Goal: Answer question/provide support: Share knowledge or assist other users

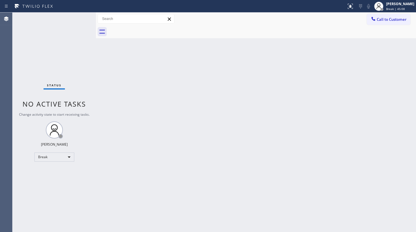
click at [65, 49] on div "Status No active tasks Change activity state to start receiving tasks. JENIZA A…" at bounding box center [54, 122] width 83 height 219
click at [43, 155] on div "Break" at bounding box center [54, 156] width 40 height 9
click at [49, 171] on li "Available" at bounding box center [53, 171] width 39 height 7
click at [38, 206] on div "Status No active tasks You are ready to start receiving tasks. JENIZA ALCAYDE A…" at bounding box center [54, 122] width 83 height 219
click at [59, 156] on div "Available" at bounding box center [54, 156] width 40 height 9
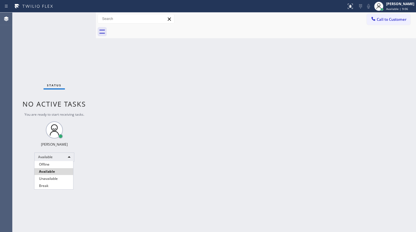
click at [52, 170] on li "Available" at bounding box center [53, 171] width 39 height 7
click at [174, 151] on div "Back to Dashboard Change Sender ID Customers Technicians Select a contact Outbo…" at bounding box center [256, 122] width 320 height 219
drag, startPoint x: 47, startPoint y: 147, endPoint x: 48, endPoint y: 151, distance: 3.6
click at [48, 151] on div "Status No active tasks You are ready to start receiving tasks. JENIZA ALCAYDE A…" at bounding box center [54, 122] width 83 height 219
click at [52, 199] on div "Status No active tasks You are ready to start receiving tasks. JENIZA ALCAYDE A…" at bounding box center [54, 122] width 83 height 219
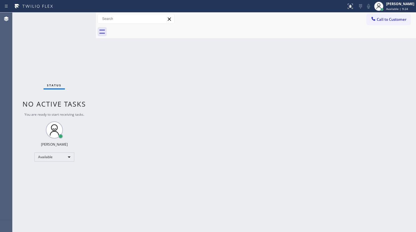
click at [267, 161] on div "Back to Dashboard Change Sender ID Customers Technicians Select a contact Outbo…" at bounding box center [256, 122] width 320 height 219
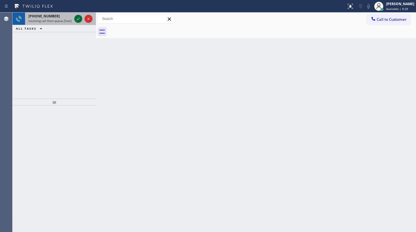
click at [77, 19] on icon at bounding box center [78, 19] width 3 height 2
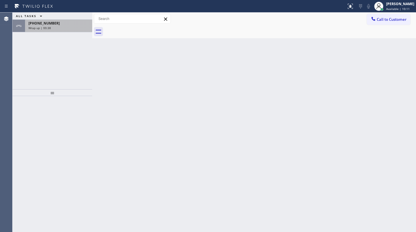
click at [38, 24] on span "+17087054001" at bounding box center [43, 23] width 31 height 5
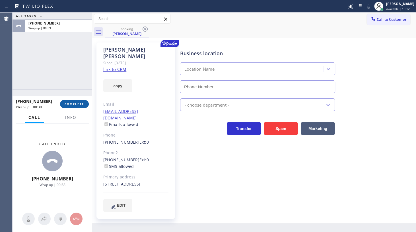
click at [73, 103] on span "COMPLETE" at bounding box center [75, 104] width 20 height 4
type input "(708) 316-0603"
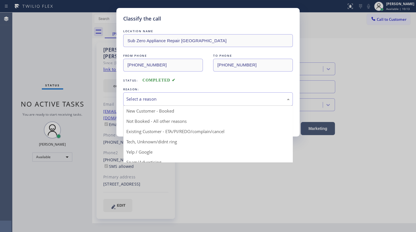
click at [137, 96] on div "Select a reason" at bounding box center [207, 99] width 163 height 7
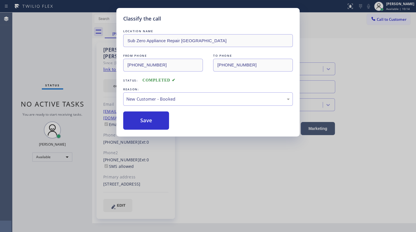
click at [144, 114] on button "Save" at bounding box center [146, 120] width 46 height 18
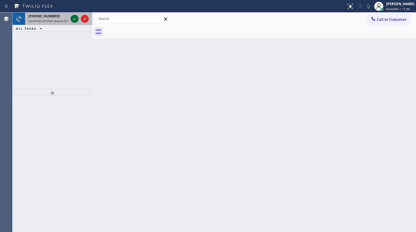
click at [76, 19] on icon at bounding box center [74, 18] width 7 height 7
click at [73, 16] on icon at bounding box center [74, 18] width 7 height 7
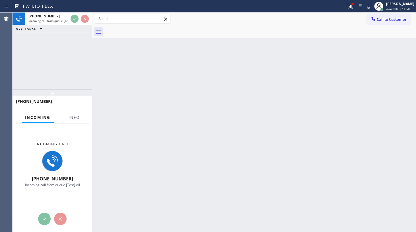
click at [343, 3] on div at bounding box center [173, 6] width 342 height 9
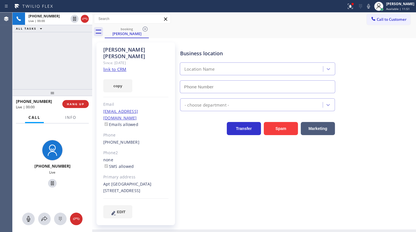
type input "(855) 731-4952"
click at [382, 68] on div "Business location 5 Star Appliance Repair (855) 731-4952" at bounding box center [297, 67] width 236 height 51
click at [354, 6] on icon at bounding box center [350, 6] width 7 height 7
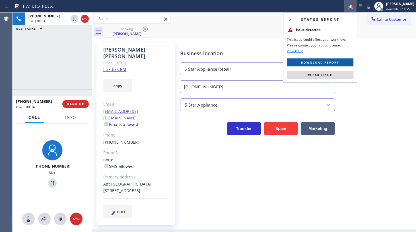
drag, startPoint x: 345, startPoint y: 57, endPoint x: 345, endPoint y: 65, distance: 7.1
click at [345, 58] on div "Status report Issue detected This issue could affect your workflow. Please cont…" at bounding box center [320, 48] width 74 height 70
click at [344, 72] on button "Clear issue" at bounding box center [320, 75] width 67 height 8
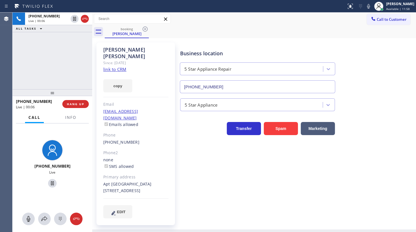
click at [122, 66] on link "link to CRM" at bounding box center [114, 69] width 23 height 6
click at [75, 19] on icon at bounding box center [74, 18] width 7 height 7
click at [368, 6] on icon at bounding box center [368, 6] width 7 height 7
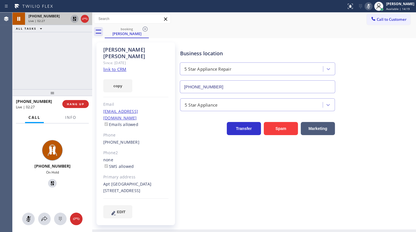
click at [74, 18] on icon at bounding box center [75, 19] width 4 height 4
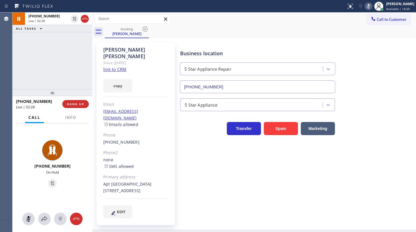
click at [370, 6] on icon at bounding box center [368, 6] width 7 height 7
click at [370, 6] on icon at bounding box center [368, 6] width 3 height 5
click at [22, 70] on div "+18316012526 Live | 05:00 ALL TASKS ALL TASKS ACTIVE TASKS TASKS IN WRAP UP" at bounding box center [53, 51] width 80 height 77
click at [367, 5] on icon at bounding box center [368, 6] width 7 height 7
drag, startPoint x: 40, startPoint y: 64, endPoint x: 44, endPoint y: 1, distance: 63.0
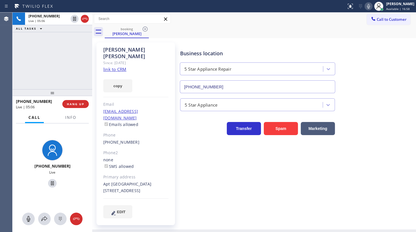
click at [41, 60] on div "+18316012526 Live | 05:06 ALL TASKS ALL TASKS ACTIVE TASKS TASKS IN WRAP UP" at bounding box center [53, 51] width 80 height 77
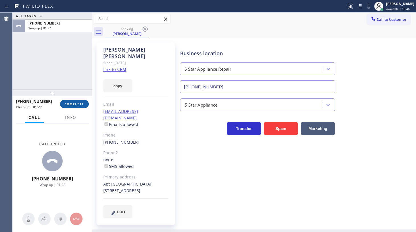
click at [79, 105] on span "COMPLETE" at bounding box center [75, 104] width 20 height 4
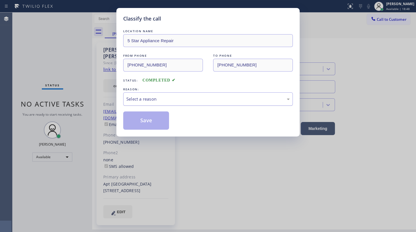
click at [141, 97] on div "Select a reason" at bounding box center [207, 99] width 163 height 7
click at [138, 121] on button "Save" at bounding box center [146, 120] width 46 height 18
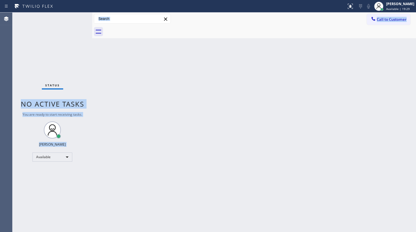
drag, startPoint x: 94, startPoint y: 48, endPoint x: 100, endPoint y: 53, distance: 7.6
click at [94, 50] on div "Status No active tasks You are ready to start receiving tasks. JENIZA ALCAYDE A…" at bounding box center [214, 122] width 403 height 219
click at [203, 80] on div "Back to Dashboard Change Sender ID Customers Technicians Select a contact Outbo…" at bounding box center [254, 122] width 324 height 219
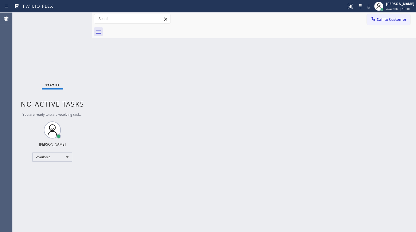
click at [203, 80] on div "Back to Dashboard Change Sender ID Customers Technicians Select a contact Outbo…" at bounding box center [254, 122] width 324 height 219
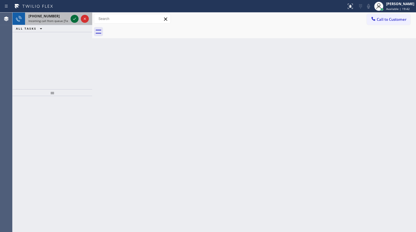
click at [77, 17] on icon at bounding box center [74, 18] width 7 height 7
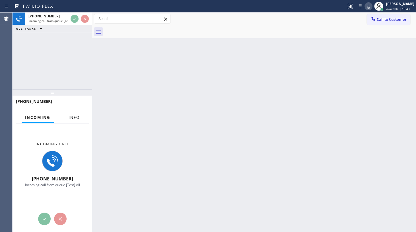
click at [75, 112] on button "Info" at bounding box center [74, 117] width 18 height 11
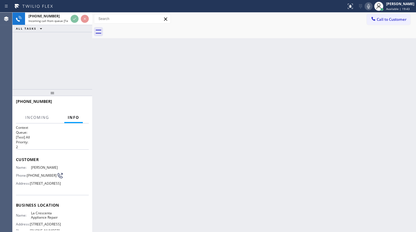
click at [75, 117] on span "Info" at bounding box center [74, 117] width 12 height 5
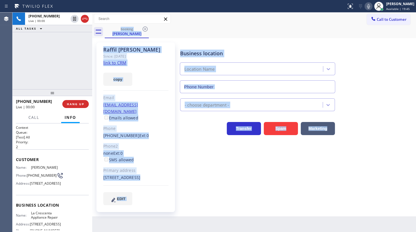
type input "(818) 208-5591"
click at [220, 164] on div "Business location La Crescenta Appliance Repair (818) 208-5591 Appliance Repair…" at bounding box center [297, 123] width 236 height 159
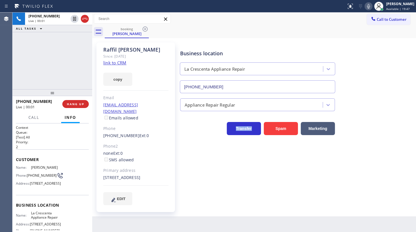
click at [220, 164] on div "Business location La Crescenta Appliance Repair (818) 208-5591 Appliance Repair…" at bounding box center [297, 123] width 236 height 159
click at [113, 64] on link "link to CRM" at bounding box center [114, 63] width 23 height 6
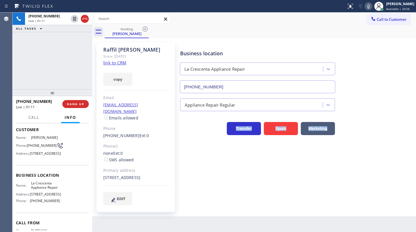
scroll to position [51, 0]
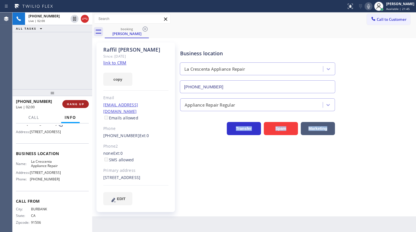
click at [74, 104] on span "HANG UP" at bounding box center [75, 104] width 17 height 4
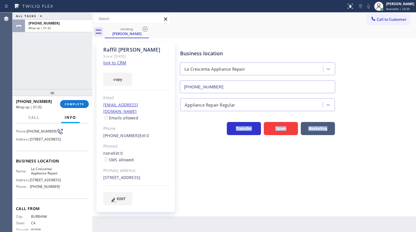
scroll to position [74, 0]
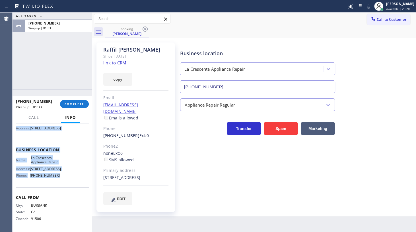
drag, startPoint x: 15, startPoint y: 153, endPoint x: 78, endPoint y: 181, distance: 68.7
click at [78, 181] on div "Context Queue: [Test] All Priority: 2 Customer Name: Raffil Sahakian Phone: (81…" at bounding box center [53, 177] width 80 height 108
copy div "Customer Name: Raffil Sahakian Phone: (818) 445-8589 Address: 3380 Oakmont View…"
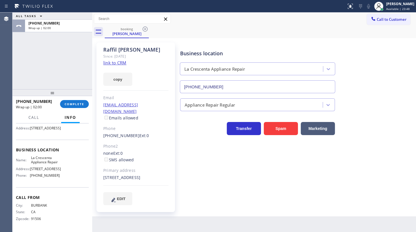
drag, startPoint x: 40, startPoint y: 101, endPoint x: 51, endPoint y: 87, distance: 17.5
click at [44, 95] on div "ALL TASKS ALL TASKS ACTIVE TASKS TASKS IN WRAP UP +18184458589 Wrap up | 02:00 …" at bounding box center [53, 122] width 80 height 219
drag, startPoint x: 74, startPoint y: 114, endPoint x: 75, endPoint y: 103, distance: 11.2
click at [74, 113] on button "Info" at bounding box center [70, 117] width 18 height 11
click at [75, 103] on span "COMPLETE" at bounding box center [75, 104] width 20 height 4
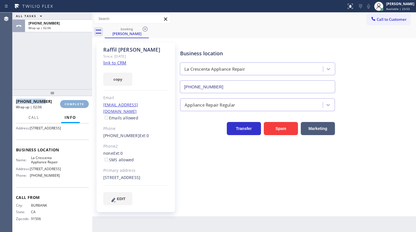
click at [80, 102] on span "COMPLETE" at bounding box center [75, 104] width 20 height 4
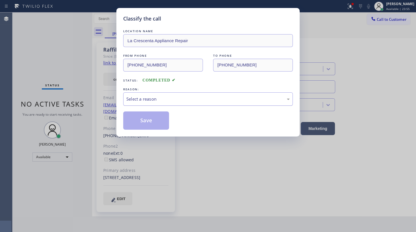
click at [156, 93] on div "Select a reason" at bounding box center [208, 98] width 170 height 13
click at [143, 117] on button "Save" at bounding box center [146, 120] width 46 height 18
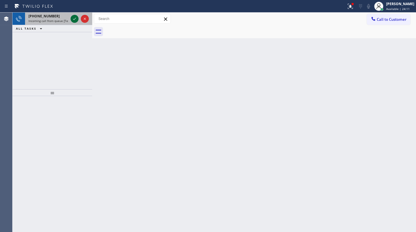
click at [73, 19] on icon at bounding box center [74, 18] width 7 height 7
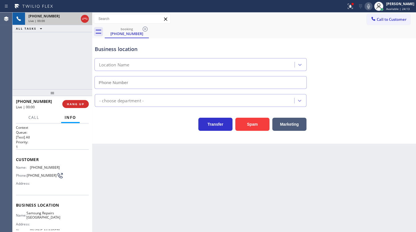
type input "(415) 687-2389"
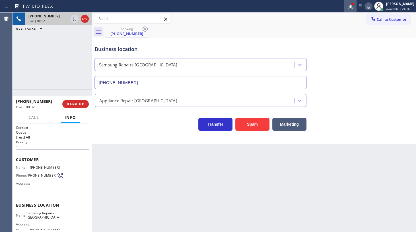
click at [350, 8] on icon at bounding box center [350, 6] width 7 height 7
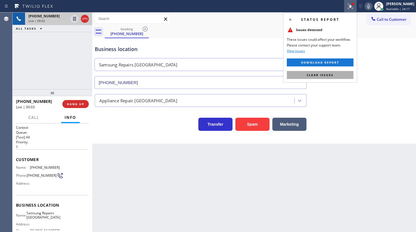
click at [344, 77] on button "Clear issues" at bounding box center [320, 75] width 67 height 8
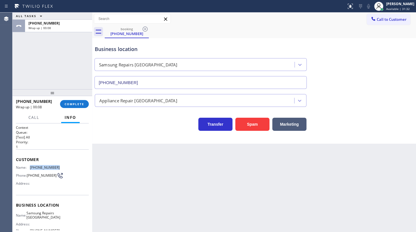
drag, startPoint x: 30, startPoint y: 165, endPoint x: 62, endPoint y: 167, distance: 32.8
click at [62, 167] on div "Name: (646) 441-1351 Phone: (646) 441-1351 Address:" at bounding box center [52, 176] width 73 height 22
copy div "(646) 441-1351"
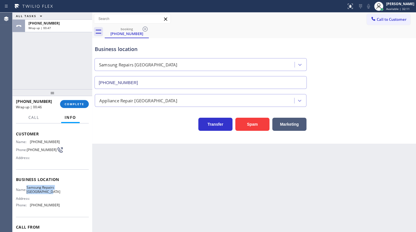
drag, startPoint x: 31, startPoint y: 189, endPoint x: 51, endPoint y: 196, distance: 21.6
click at [51, 194] on span "Samsung Repairs San Francisco" at bounding box center [43, 189] width 34 height 9
copy span "Samsung Repairs San Francisco"
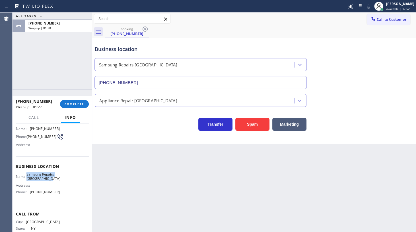
scroll to position [61, 0]
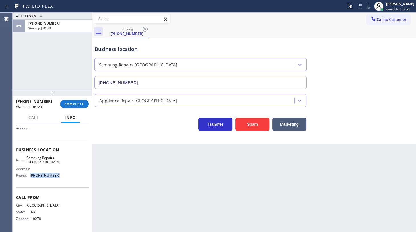
drag, startPoint x: 28, startPoint y: 174, endPoint x: 68, endPoint y: 177, distance: 39.7
click at [68, 177] on div "Name: Samsung Repairs San Francisco Address: Phone: (415) 687-2389" at bounding box center [52, 167] width 73 height 24
copy div "(415) 687-2389"
click at [74, 100] on button "COMPLETE" at bounding box center [74, 104] width 29 height 8
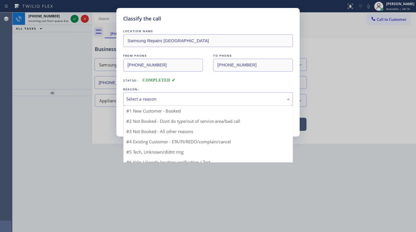
click at [135, 99] on div "Select a reason" at bounding box center [207, 99] width 163 height 7
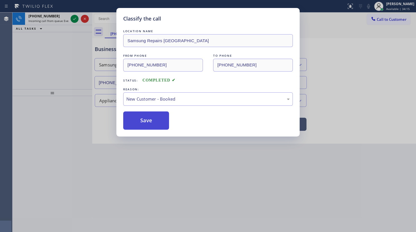
click at [135, 119] on button "Save" at bounding box center [146, 120] width 46 height 18
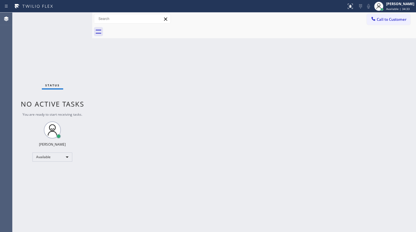
click at [48, 56] on div "Status No active tasks You are ready to start receiving tasks. JENIZA ALCAYDE A…" at bounding box center [53, 122] width 80 height 219
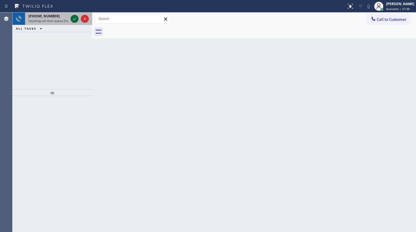
click at [75, 19] on icon at bounding box center [74, 18] width 7 height 7
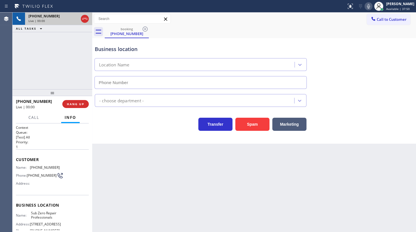
type input "(855) 662-5332"
click at [81, 106] on button "HANG UP" at bounding box center [75, 104] width 26 height 8
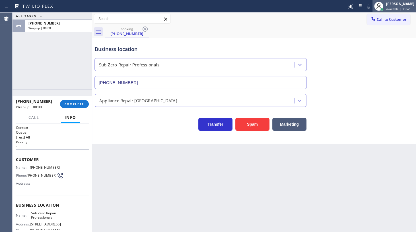
click at [388, 8] on span "Available | 38:52" at bounding box center [398, 9] width 24 height 4
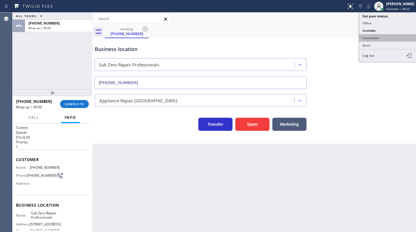
click at [384, 36] on button "Unavailable" at bounding box center [387, 37] width 57 height 7
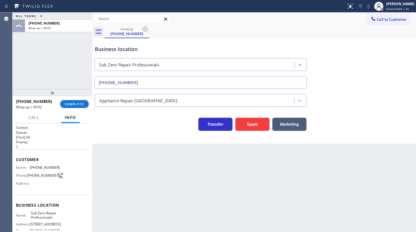
scroll to position [61, 0]
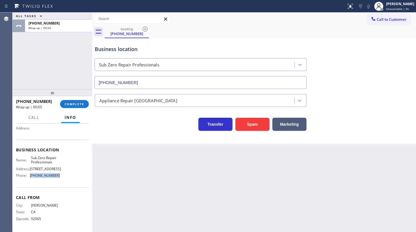
drag, startPoint x: 39, startPoint y: 175, endPoint x: 87, endPoint y: 185, distance: 48.6
click at [87, 185] on div "Context Queue: [Test] All Priority: 1 Customer Name: (760) 239-1197 Phone: (760…" at bounding box center [52, 177] width 73 height 105
copy div "(855) 662-5332"
click at [372, 19] on icon at bounding box center [373, 19] width 4 height 4
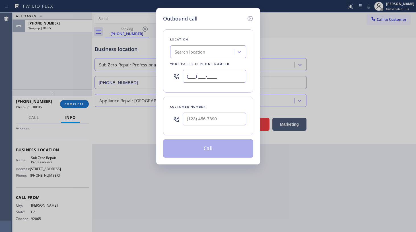
click at [200, 78] on input "(___) ___-____" at bounding box center [214, 76] width 63 height 13
paste input "855) 662-5332"
type input "(855) 662-5332"
click at [210, 117] on input "(___) ___-____" at bounding box center [214, 118] width 63 height 13
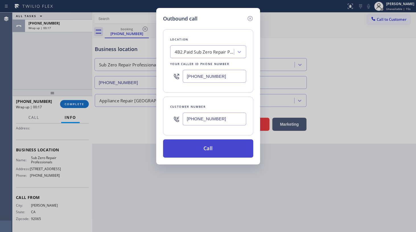
type input "(760) 239-1187"
click at [228, 149] on button "Call" at bounding box center [208, 148] width 90 height 18
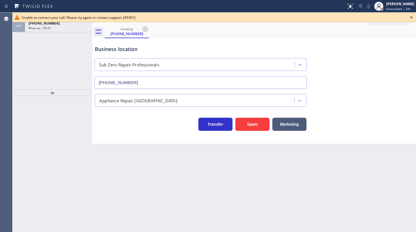
click at [411, 17] on icon at bounding box center [411, 17] width 2 height 2
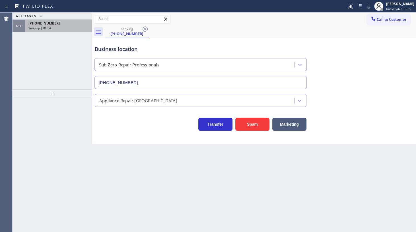
click at [46, 25] on span "+17602391197" at bounding box center [43, 23] width 31 height 5
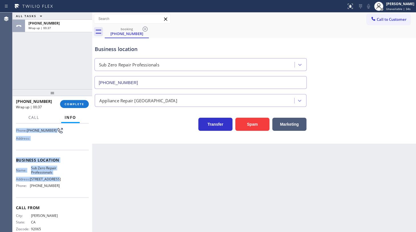
drag, startPoint x: 16, startPoint y: 154, endPoint x: 39, endPoint y: 168, distance: 26.5
click at [39, 168] on div "Context Queue: [Test] All Priority: 1 Customer Name: (760) 239-1197 Phone: (760…" at bounding box center [52, 160] width 73 height 160
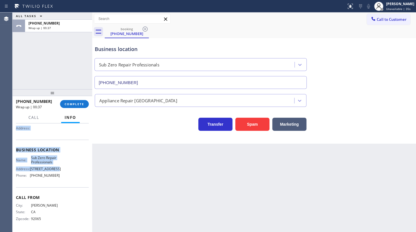
click at [40, 168] on span "716 Yarmouth Rd" at bounding box center [45, 168] width 31 height 4
click at [41, 168] on span "716 Yarmouth Rd" at bounding box center [45, 168] width 31 height 4
click at [52, 166] on span "716 Yarmouth Rd" at bounding box center [45, 168] width 31 height 4
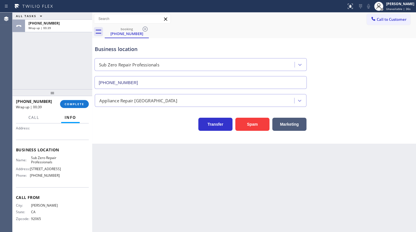
click at [64, 175] on div "Name: Sub Zero Repair Professionals Address: 716 Yarmouth Rd Phone: (855) 662-5…" at bounding box center [52, 167] width 73 height 24
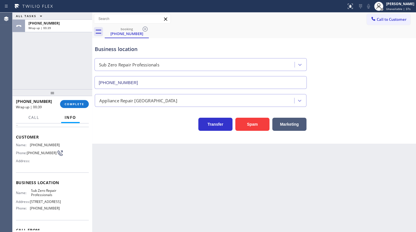
scroll to position [0, 0]
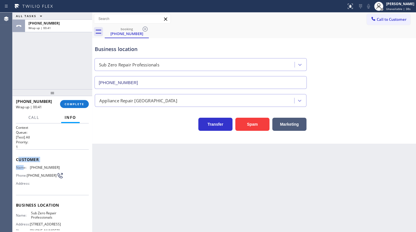
drag, startPoint x: 18, startPoint y: 154, endPoint x: 19, endPoint y: 159, distance: 4.6
click at [21, 162] on div "Customer Name: (760) 239-1197 Phone: (760) 239-1197 Address:" at bounding box center [52, 172] width 73 height 46
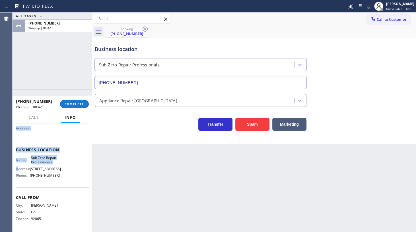
scroll to position [61, 0]
drag, startPoint x: 16, startPoint y: 154, endPoint x: 65, endPoint y: 183, distance: 56.5
click at [65, 184] on div "Context Queue: [Test] All Priority: 1 Customer Name: (760) 239-1197 Phone: (760…" at bounding box center [52, 150] width 73 height 160
copy div "Customer Name: (760) 239-1197 Phone: (760) 239-1197 Address: Business location …"
click at [51, 57] on div "ALL TASKS ALL TASKS ACTIVE TASKS TASKS IN WRAP UP +17602391197 Wrap up | 01:06" at bounding box center [53, 51] width 80 height 77
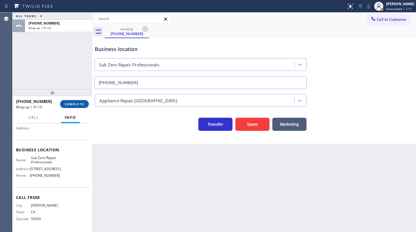
click at [71, 106] on button "COMPLETE" at bounding box center [74, 104] width 29 height 8
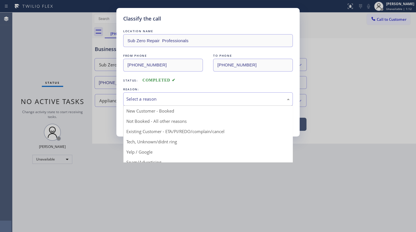
click at [125, 103] on div "Select a reason" at bounding box center [208, 98] width 170 height 13
click at [133, 100] on div "Select a reason" at bounding box center [207, 99] width 163 height 7
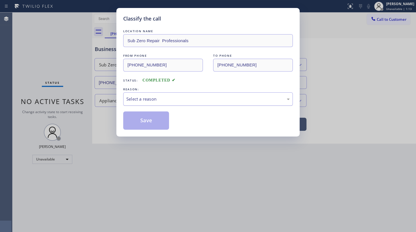
click at [137, 98] on div "Select a reason" at bounding box center [207, 99] width 163 height 7
click at [137, 115] on button "Save" at bounding box center [146, 120] width 46 height 18
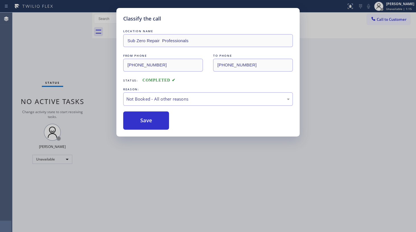
click at [47, 158] on div "Classify the call LOCATION NAME Sub Zero Repair Professionals FROM PHONE (760) …" at bounding box center [208, 116] width 416 height 232
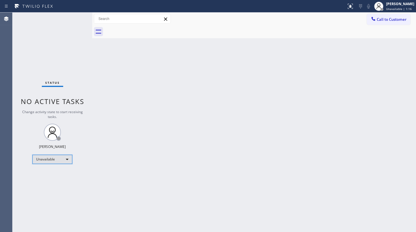
click at [47, 158] on div "Unavailable" at bounding box center [52, 158] width 40 height 9
click at [49, 172] on li "Available" at bounding box center [52, 173] width 39 height 7
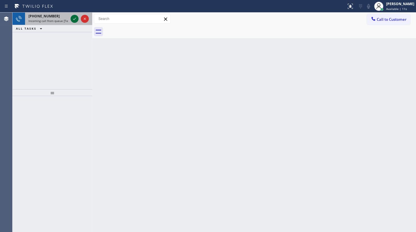
drag, startPoint x: 77, startPoint y: 11, endPoint x: 77, endPoint y: 17, distance: 5.4
click at [77, 13] on div "Status report No issues detected If you experience an issue, please download th…" at bounding box center [208, 116] width 416 height 232
click at [77, 17] on icon at bounding box center [74, 18] width 7 height 7
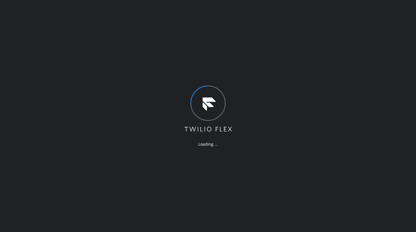
drag, startPoint x: 45, startPoint y: 131, endPoint x: 51, endPoint y: 120, distance: 12.6
click at [49, 123] on div "Loading ..." at bounding box center [208, 116] width 416 height 232
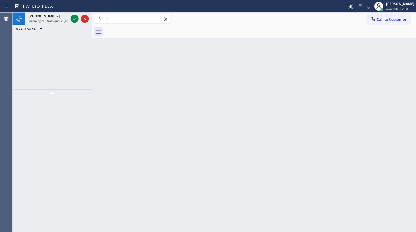
click at [62, 41] on div "[PHONE_NUMBER] Incoming call from queue [Test] All ALL TASKS ALL TASKS ACTIVE T…" at bounding box center [53, 51] width 80 height 77
click at [75, 22] on button at bounding box center [75, 19] width 8 height 8
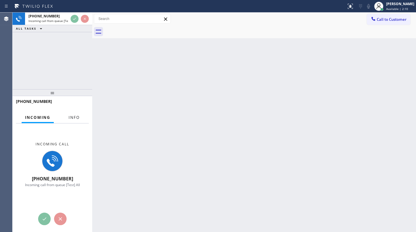
click at [75, 117] on span "Info" at bounding box center [74, 117] width 11 height 5
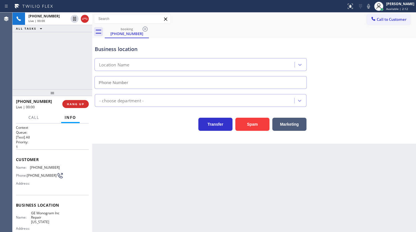
type input "(332) 456-0495"
click at [75, 104] on span "HANG UP" at bounding box center [75, 104] width 17 height 4
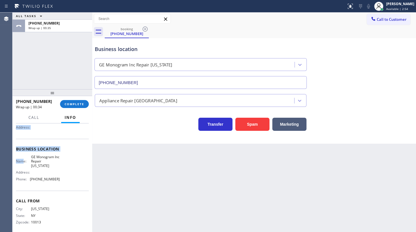
scroll to position [61, 0]
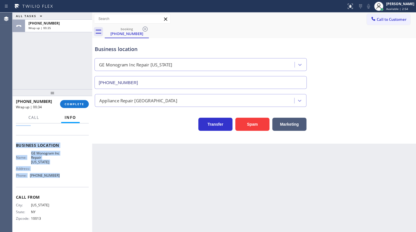
drag, startPoint x: 16, startPoint y: 154, endPoint x: 66, endPoint y: 180, distance: 55.9
click at [65, 180] on div "Context Queue: [Test] All Priority: 1 Customer Name: (347) 757-1788 Phone: (347…" at bounding box center [52, 147] width 73 height 165
copy div "Customer Name: (347) 757-1788 Phone: (347) 757-1788 Address: Business location …"
click at [80, 105] on span "COMPLETE" at bounding box center [75, 104] width 20 height 4
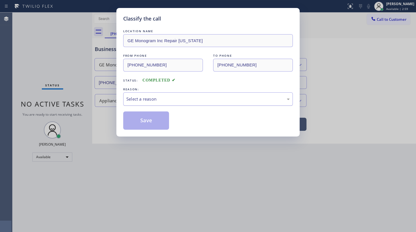
click at [138, 99] on div "Select a reason" at bounding box center [207, 99] width 163 height 7
click at [141, 119] on button "Save" at bounding box center [146, 120] width 46 height 18
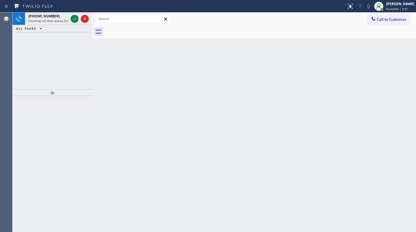
drag, startPoint x: 42, startPoint y: 40, endPoint x: 48, endPoint y: 30, distance: 11.0
click at [45, 34] on div "+13477571788 Incoming call from queue [Test] All ALL TASKS ALL TASKS ACTIVE TAS…" at bounding box center [53, 51] width 80 height 77
click at [74, 16] on button at bounding box center [75, 19] width 8 height 8
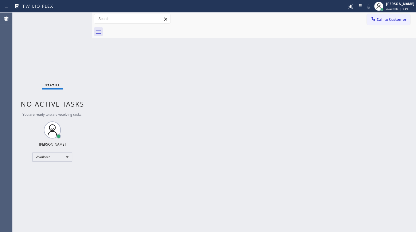
click at [74, 17] on div "Status No active tasks You are ready to start receiving tasks. JENIZA ALCAYDE A…" at bounding box center [53, 122] width 80 height 219
drag, startPoint x: 350, startPoint y: 7, endPoint x: 350, endPoint y: 11, distance: 4.6
click at [350, 11] on button at bounding box center [350, 6] width 13 height 13
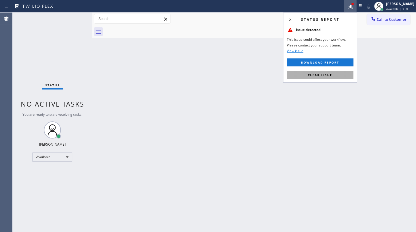
click at [337, 71] on button "Clear issue" at bounding box center [320, 75] width 67 height 8
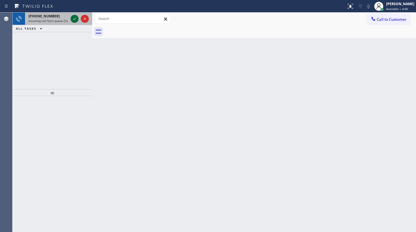
click at [75, 18] on icon at bounding box center [74, 18] width 7 height 7
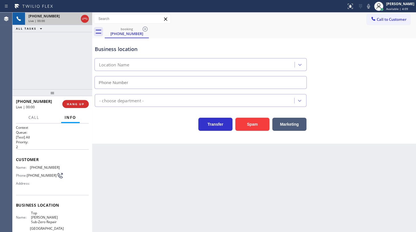
type input "(714) 970-4558"
drag, startPoint x: 30, startPoint y: 165, endPoint x: 69, endPoint y: 167, distance: 38.5
click at [69, 167] on div "Name: (714) 425-3684 Phone: (714) 425-3684 Address:" at bounding box center [52, 176] width 73 height 22
copy span "(714) 425-3684"
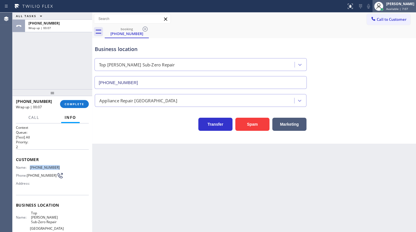
click at [394, 7] on span "Available | 7:07" at bounding box center [397, 9] width 22 height 4
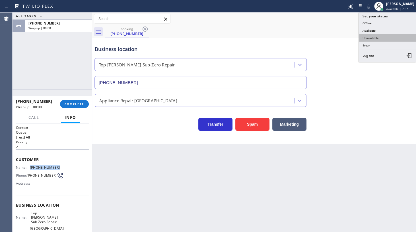
click at [375, 37] on button "Unavailable" at bounding box center [387, 37] width 57 height 7
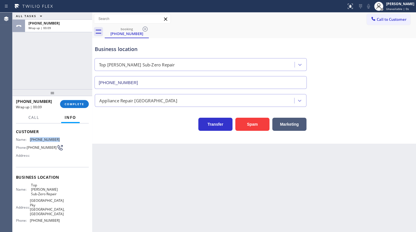
scroll to position [65, 0]
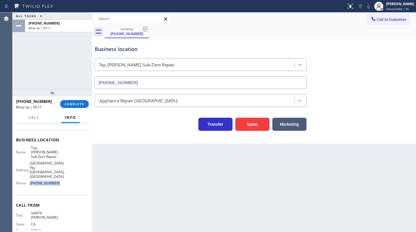
drag, startPoint x: 30, startPoint y: 176, endPoint x: 85, endPoint y: 174, distance: 55.5
click at [85, 174] on div "Context Queue: [Test] All Priority: 2 Customer Name: (714) 425-3684 Phone: (714…" at bounding box center [52, 177] width 73 height 105
copy div "(714) 970-4558"
click at [393, 20] on span "Call to Customer" at bounding box center [392, 19] width 30 height 5
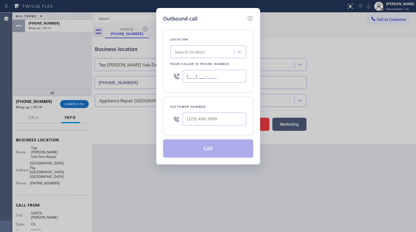
click at [202, 81] on input "(___) ___-____" at bounding box center [214, 76] width 63 height 13
paste input "714) 970-4558"
type input "(714) 970-4558"
click at [198, 112] on input "(___) ___-____" at bounding box center [214, 118] width 63 height 13
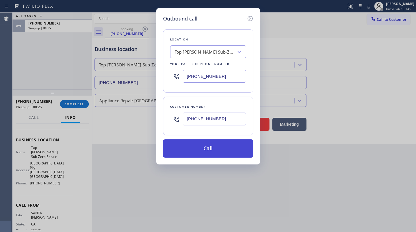
type input "(714) 425-3684"
click at [201, 150] on button "Call" at bounding box center [208, 148] width 90 height 18
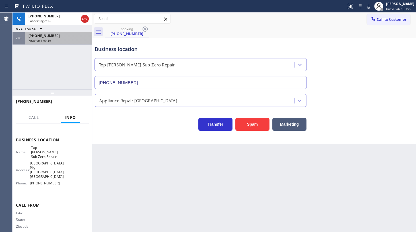
click at [57, 37] on div "+17144253684" at bounding box center [58, 35] width 60 height 5
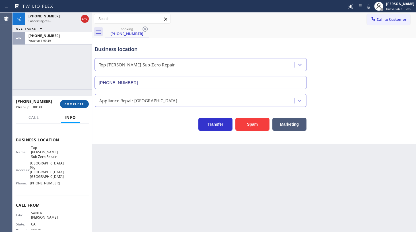
click at [73, 105] on span "COMPLETE" at bounding box center [75, 104] width 20 height 4
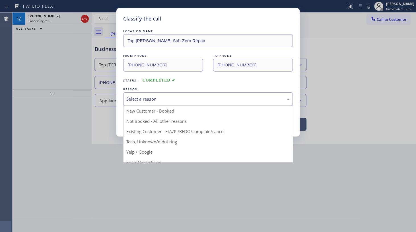
click at [133, 97] on div "Select a reason" at bounding box center [207, 99] width 163 height 7
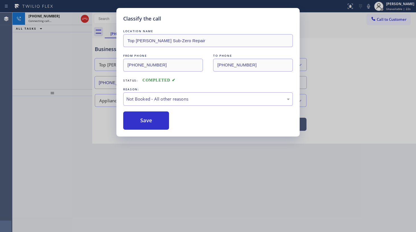
click at [130, 117] on button "Save" at bounding box center [146, 120] width 46 height 18
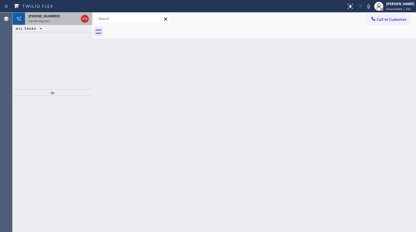
click at [63, 19] on div "Connecting call…" at bounding box center [53, 21] width 50 height 4
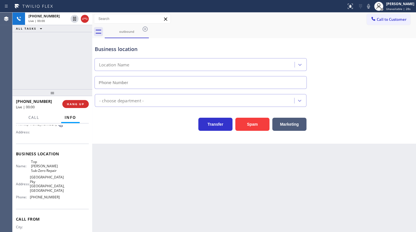
type input "(714) 970-4558"
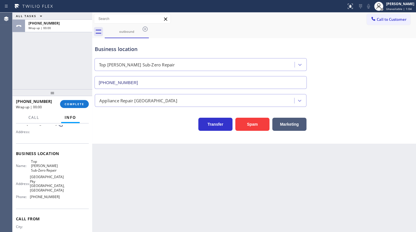
click at [68, 85] on div "ALL TASKS ALL TASKS ACTIVE TASKS TASKS IN WRAP UP +17144253684 Wrap up | 00:00" at bounding box center [53, 51] width 80 height 77
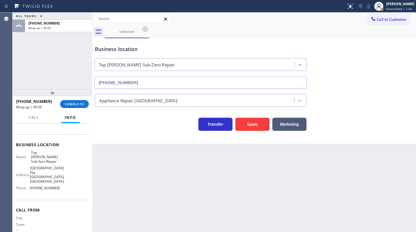
scroll to position [65, 0]
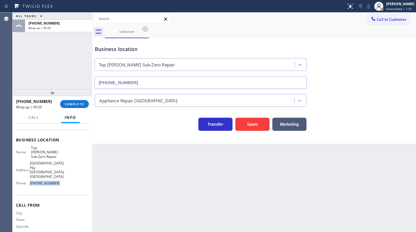
drag, startPoint x: 29, startPoint y: 174, endPoint x: 65, endPoint y: 179, distance: 37.0
click at [65, 179] on div "Name: Top Yorba Linda Sub-Zero Repair Address: 22901 Savi Ranch Pky Yorba Linda…" at bounding box center [52, 166] width 73 height 42
copy div "(714) 970-4558"
click at [73, 105] on span "COMPLETE" at bounding box center [75, 104] width 20 height 4
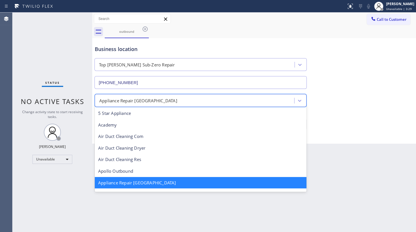
scroll to position [0, 0]
click at [112, 101] on div "Appliance Repair High End" at bounding box center [138, 100] width 78 height 7
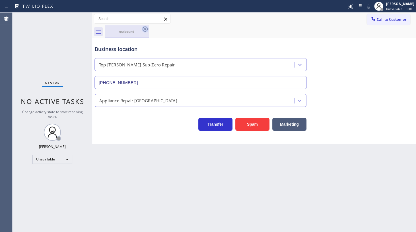
click at [142, 30] on icon at bounding box center [145, 29] width 7 height 7
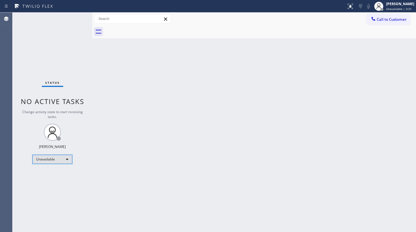
click at [48, 156] on div "Unavailable" at bounding box center [52, 158] width 40 height 9
click at [54, 174] on li "Available" at bounding box center [52, 173] width 39 height 7
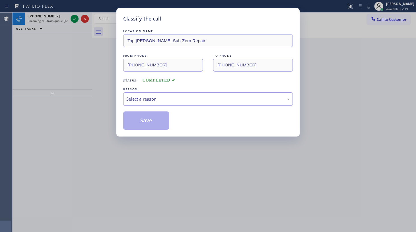
drag, startPoint x: 162, startPoint y: 99, endPoint x: 161, endPoint y: 102, distance: 3.3
click at [162, 99] on div "Select a reason" at bounding box center [207, 99] width 163 height 7
click at [138, 122] on button "Save" at bounding box center [146, 120] width 46 height 18
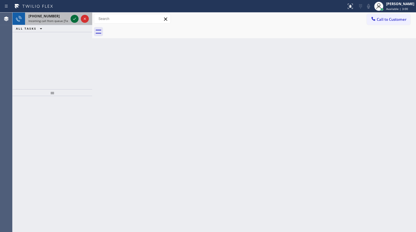
click at [77, 18] on icon at bounding box center [74, 18] width 7 height 7
click at [58, 15] on div "+14794660060" at bounding box center [48, 16] width 40 height 5
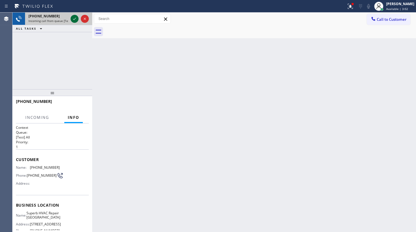
click at [74, 15] on button at bounding box center [75, 19] width 8 height 8
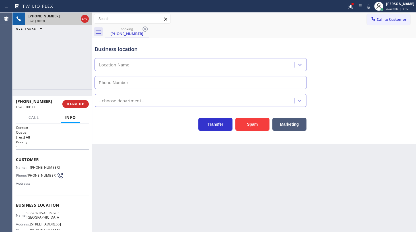
type input "(650) 603-5104"
click at [350, 8] on icon at bounding box center [350, 6] width 7 height 7
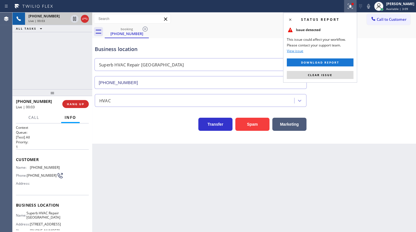
click at [293, 74] on button "Clear issue" at bounding box center [320, 75] width 67 height 8
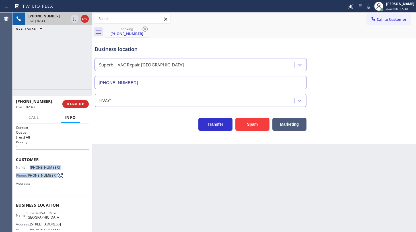
drag, startPoint x: 29, startPoint y: 165, endPoint x: 86, endPoint y: 171, distance: 57.2
click at [86, 171] on div "Context Queue: [Test] All Priority: 1 Customer Name: (479) 466-0060 Phone: (479…" at bounding box center [52, 177] width 73 height 105
copy div "(479) 466-0060 Phone: (479) 466-0060"
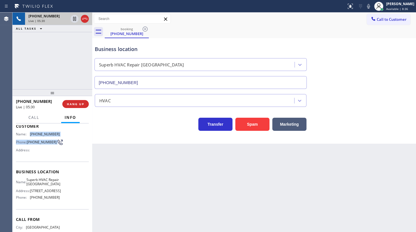
scroll to position [65, 0]
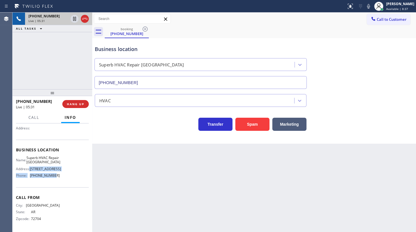
drag, startPoint x: 28, startPoint y: 169, endPoint x: 46, endPoint y: 176, distance: 18.3
click at [47, 176] on div "Name: Superb HVAC Repair Redwood City Address: 3025 Jefferson Ave Phone: (650) …" at bounding box center [38, 167] width 44 height 24
click at [26, 185] on div "Business location Name: Superb HVAC Repair Redwood City Address: 3025 Jefferson…" at bounding box center [52, 163] width 73 height 48
click at [29, 182] on div "Business location Name: Superb HVAC Repair Redwood City Address: 3025 Jefferson…" at bounding box center [52, 163] width 73 height 48
click at [31, 182] on div "Business location Name: Superb HVAC Repair Redwood City Address: 3025 Jefferson…" at bounding box center [52, 163] width 73 height 48
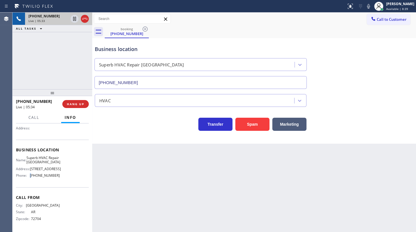
click at [31, 182] on div "Business location Name: Superb HVAC Repair Redwood City Address: 3025 Jefferson…" at bounding box center [52, 163] width 73 height 48
click at [30, 177] on span "(650) 603-5104" at bounding box center [45, 175] width 30 height 4
drag, startPoint x: 29, startPoint y: 176, endPoint x: 68, endPoint y: 181, distance: 39.0
click at [68, 181] on div "Business location Name: Superb HVAC Repair Redwood City Address: 3025 Jefferson…" at bounding box center [52, 163] width 73 height 48
copy div "(650) 603-5104"
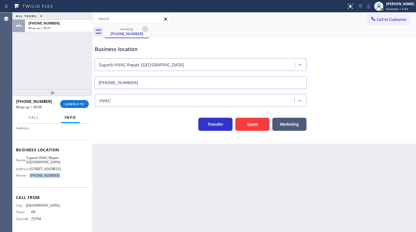
scroll to position [0, 0]
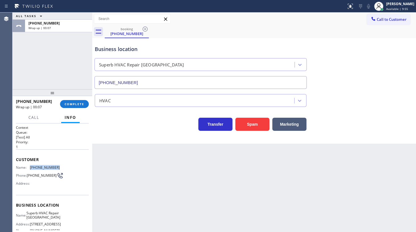
drag, startPoint x: 29, startPoint y: 166, endPoint x: 61, endPoint y: 167, distance: 32.5
click at [61, 167] on div "Name: (479) 466-0060 Phone: (479) 466-0060 Address:" at bounding box center [52, 176] width 73 height 22
copy div "(479) 466-0060"
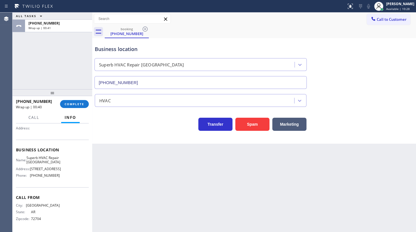
scroll to position [65, 0]
drag, startPoint x: 30, startPoint y: 176, endPoint x: 80, endPoint y: 189, distance: 51.4
click at [78, 189] on div "Context Queue: [Test] All Priority: 1 Customer Name: (479) 466-0060 Phone: (479…" at bounding box center [52, 150] width 73 height 160
copy div "(650) 603-5104 Call From"
click at [27, 188] on div "Call From City: FAYETTEVILLE State: AR Zipcode: 72704" at bounding box center [52, 208] width 73 height 43
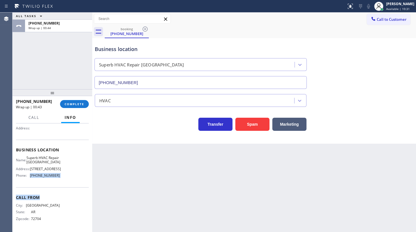
click at [27, 188] on div "Call From City: FAYETTEVILLE State: AR Zipcode: 72704" at bounding box center [52, 208] width 73 height 43
click at [29, 186] on div "Business location Name: Superb HVAC Repair Redwood City Address: 3025 Jefferson…" at bounding box center [52, 163] width 73 height 48
drag, startPoint x: 29, startPoint y: 178, endPoint x: 75, endPoint y: 170, distance: 46.4
click at [78, 178] on div "Name: Superb HVAC Repair Redwood City Address: 3025 Jefferson Ave Phone: (650) …" at bounding box center [52, 167] width 73 height 24
copy div "(650) 603-5104"
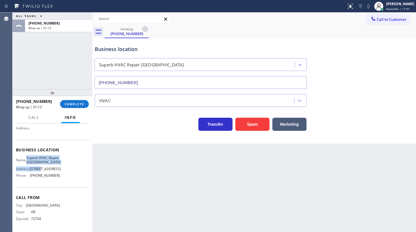
drag, startPoint x: 27, startPoint y: 147, endPoint x: 41, endPoint y: 160, distance: 18.9
click at [41, 160] on div "Name: Superb HVAC Repair Redwood City Address: 3025 Jefferson Ave Phone: (650) …" at bounding box center [38, 167] width 44 height 24
click at [22, 161] on div "Name: Superb HVAC Repair Redwood City Address: 3025 Jefferson Ave Phone: (650) …" at bounding box center [38, 167] width 44 height 24
drag, startPoint x: 29, startPoint y: 148, endPoint x: 38, endPoint y: 156, distance: 12.5
click at [38, 156] on div "Name: Superb HVAC Repair Redwood City" at bounding box center [38, 159] width 44 height 9
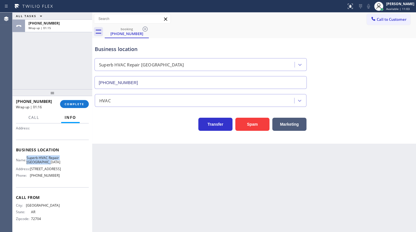
copy span "Superb HVAC Repair Redwood City"
click at [73, 105] on span "COMPLETE" at bounding box center [75, 104] width 20 height 4
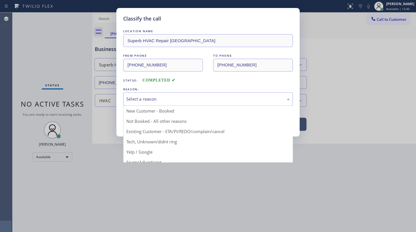
click at [150, 102] on div "Select a reason" at bounding box center [208, 98] width 170 height 13
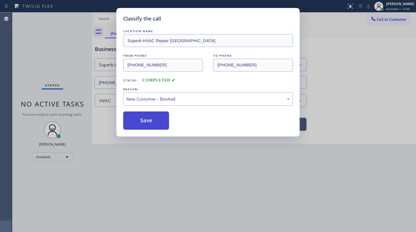
click at [145, 117] on button "Save" at bounding box center [146, 120] width 46 height 18
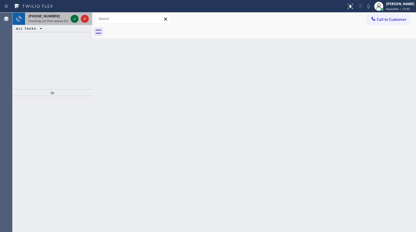
click at [76, 19] on icon at bounding box center [74, 18] width 7 height 7
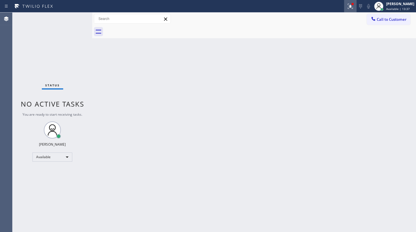
click at [351, 6] on icon at bounding box center [350, 6] width 7 height 7
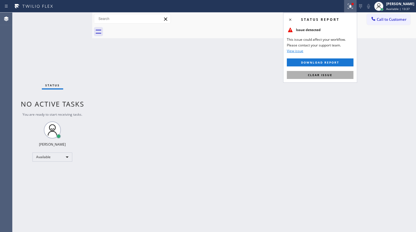
click at [333, 76] on button "Clear issue" at bounding box center [320, 75] width 67 height 8
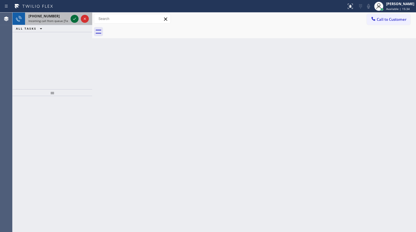
click at [73, 15] on icon at bounding box center [74, 18] width 7 height 7
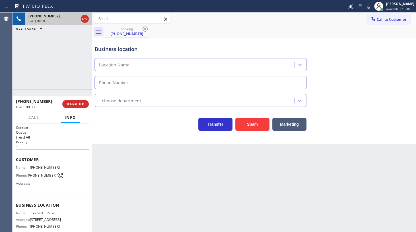
type input "(213) 623-5125"
click at [84, 103] on button "HANG UP" at bounding box center [75, 104] width 26 height 8
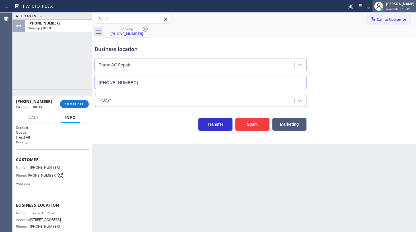
click at [396, 4] on div "[PERSON_NAME]" at bounding box center [400, 3] width 28 height 5
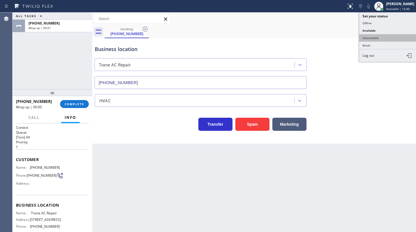
click at [378, 38] on button "Unavailable" at bounding box center [387, 37] width 57 height 7
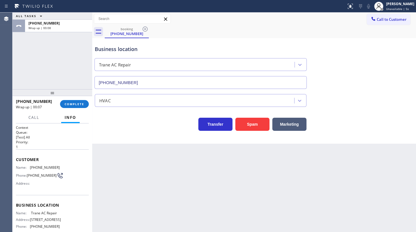
click at [7, 82] on div "Agent Desktop" at bounding box center [6, 122] width 12 height 219
click at [87, 107] on div "+18052160315 Wrap up | 00:08 COMPLETE" at bounding box center [52, 103] width 73 height 15
drag, startPoint x: 78, startPoint y: 92, endPoint x: 80, endPoint y: 96, distance: 5.0
click at [79, 94] on div at bounding box center [53, 93] width 80 height 7
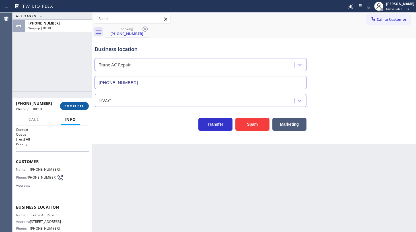
click at [80, 104] on div "+18052160315 Wrap up | 00:10 COMPLETE" at bounding box center [52, 105] width 73 height 15
click at [81, 103] on button "COMPLETE" at bounding box center [74, 106] width 29 height 8
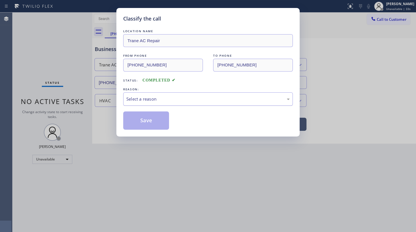
click at [147, 102] on div "Select a reason" at bounding box center [207, 99] width 163 height 7
click at [141, 119] on button "Save" at bounding box center [146, 120] width 46 height 18
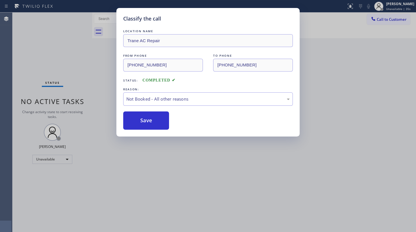
click at [52, 156] on div "Classify the call LOCATION NAME Trane AC Repair FROM PHONE (805) 216-0315 TO PH…" at bounding box center [208, 116] width 416 height 232
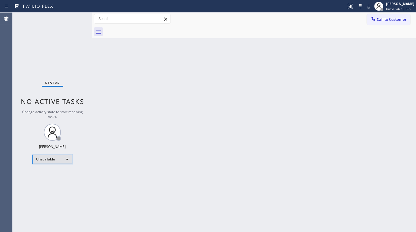
drag, startPoint x: 47, startPoint y: 162, endPoint x: 42, endPoint y: 175, distance: 14.1
click at [42, 175] on div "Status No active tasks Change activity state to start receiving tasks. JENIZA A…" at bounding box center [53, 122] width 80 height 219
drag, startPoint x: 42, startPoint y: 171, endPoint x: 44, endPoint y: 166, distance: 5.2
click at [42, 170] on div "Status No active tasks Change activity state to start receiving tasks. JENIZA A…" at bounding box center [53, 122] width 80 height 219
click at [45, 164] on div "Status No active tasks Change activity state to start receiving tasks. JENIZA A…" at bounding box center [53, 122] width 80 height 219
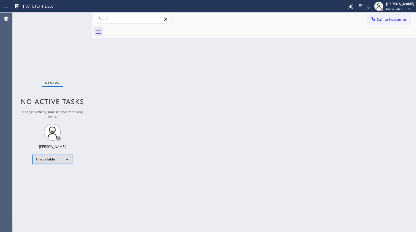
click at [49, 157] on div "Unavailable" at bounding box center [52, 158] width 40 height 9
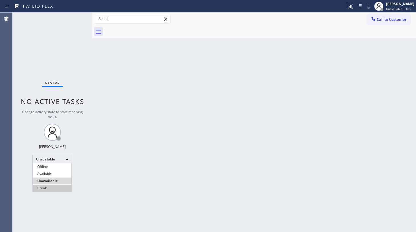
click at [42, 188] on li "Break" at bounding box center [52, 187] width 39 height 7
click at [55, 151] on div "Status No active tasks Change activity state to start receiving tasks. JENIZA A…" at bounding box center [53, 122] width 80 height 219
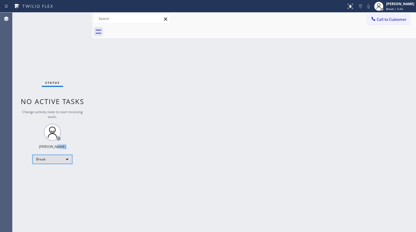
click at [53, 159] on div "Break" at bounding box center [52, 158] width 40 height 9
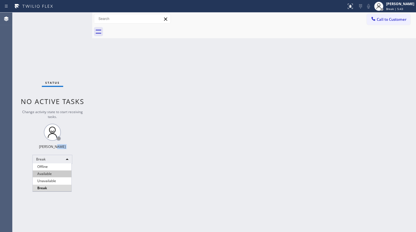
click at [51, 174] on li "Available" at bounding box center [52, 173] width 39 height 7
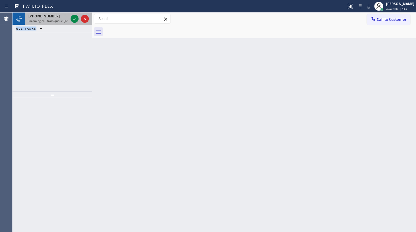
drag, startPoint x: 47, startPoint y: 17, endPoint x: 52, endPoint y: 17, distance: 5.4
click at [47, 17] on span "+17202893061" at bounding box center [43, 16] width 31 height 5
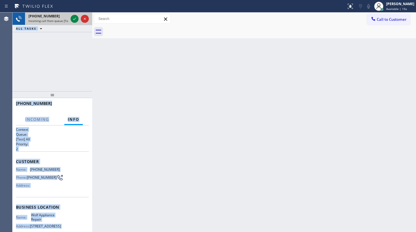
click at [79, 18] on div at bounding box center [79, 19] width 20 height 13
click at [74, 18] on icon at bounding box center [74, 18] width 7 height 7
click at [65, 51] on div "+17202893061 Incoming call from queue [Test] All ALL TASKS ALL TASKS ACTIVE TAS…" at bounding box center [53, 52] width 80 height 79
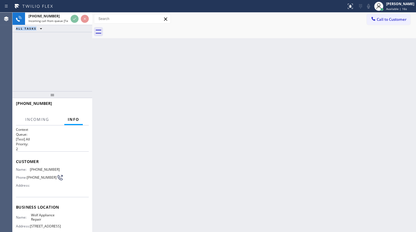
click at [65, 51] on div "+17202893061 Incoming call from queue [Test] All ALL TASKS ALL TASKS ACTIVE TAS…" at bounding box center [53, 52] width 80 height 79
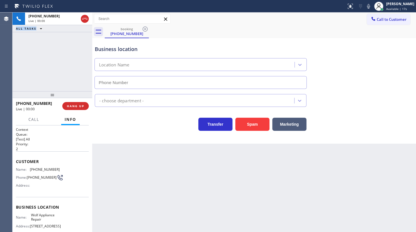
type input "(720) 903-1960"
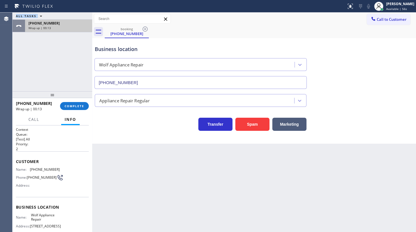
click at [56, 22] on div "+17202893061" at bounding box center [58, 23] width 60 height 5
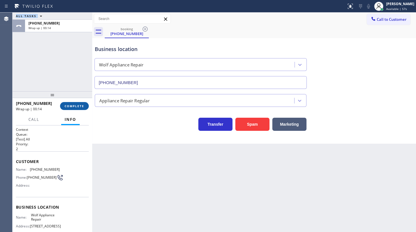
click at [75, 106] on span "COMPLETE" at bounding box center [75, 106] width 20 height 4
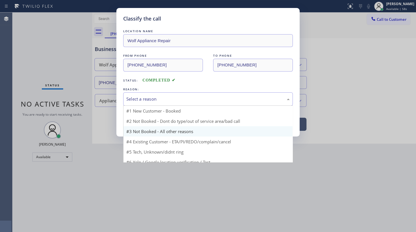
drag, startPoint x: 136, startPoint y: 101, endPoint x: 128, endPoint y: 119, distance: 18.9
click at [131, 106] on div "Select a reason #1 New Customer - Booked #2 Not Booked - Dont do type/out of se…" at bounding box center [208, 98] width 170 height 13
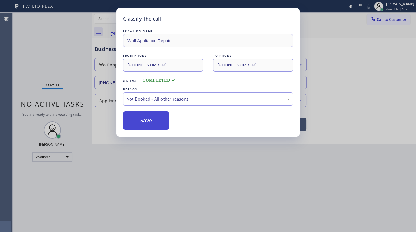
click at [129, 119] on button "Save" at bounding box center [146, 120] width 46 height 18
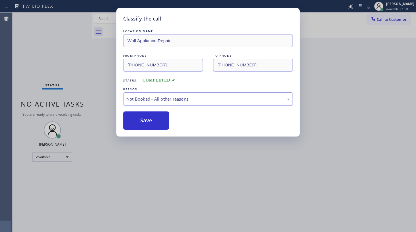
click at [415, 65] on div "Classify the call LOCATION NAME GE Monogram Inc Repair New York FROM PHONE (347…" at bounding box center [214, 122] width 403 height 219
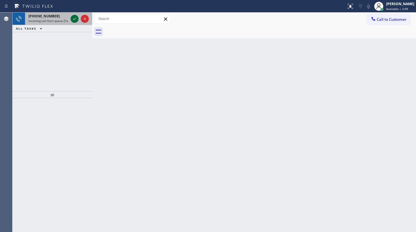
click at [73, 17] on icon at bounding box center [74, 18] width 7 height 7
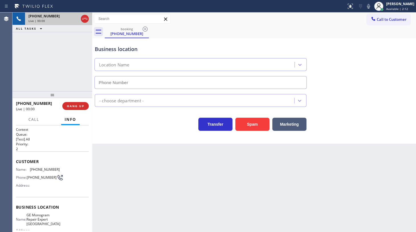
type input "(619) 489-9858"
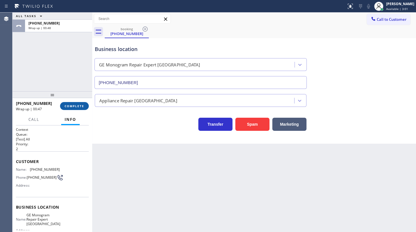
click at [79, 105] on span "COMPLETE" at bounding box center [75, 106] width 20 height 4
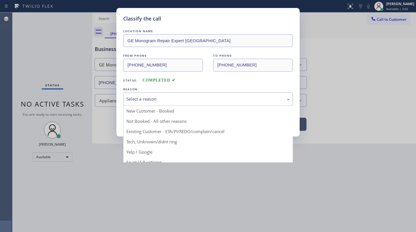
click at [136, 98] on div "Select a reason" at bounding box center [207, 99] width 163 height 7
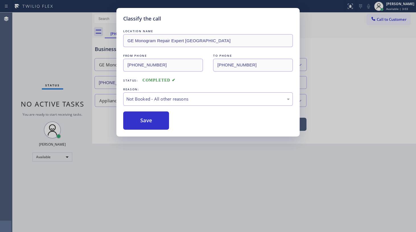
click at [133, 120] on button "Save" at bounding box center [146, 120] width 46 height 18
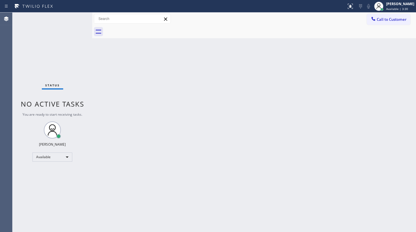
click at [49, 41] on div "Status No active tasks You are ready to start receiving tasks. JENIZA ALCAYDE A…" at bounding box center [53, 122] width 80 height 219
click at [28, 170] on div "Status No active tasks You are ready to start receiving tasks. JENIZA ALCAYDE A…" at bounding box center [53, 122] width 80 height 219
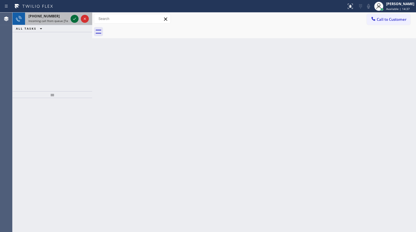
click at [73, 19] on icon at bounding box center [74, 18] width 7 height 7
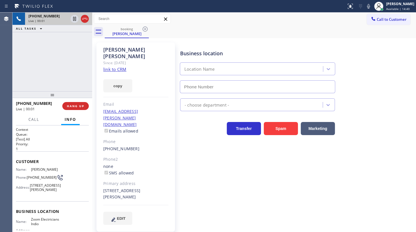
type input "(760) 279-1212"
click at [108, 66] on link "link to CRM" at bounding box center [114, 69] width 23 height 6
click at [368, 6] on icon at bounding box center [368, 6] width 3 height 5
click at [72, 16] on icon at bounding box center [74, 18] width 7 height 7
drag, startPoint x: 49, startPoint y: 53, endPoint x: 58, endPoint y: 35, distance: 20.1
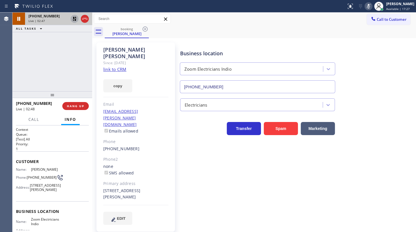
click at [51, 47] on div "+16046037252 Live | 02:47 ALL TASKS ALL TASKS ACTIVE TASKS TASKS IN WRAP UP" at bounding box center [53, 52] width 80 height 79
click at [73, 18] on icon at bounding box center [75, 19] width 4 height 4
click at [370, 9] on div "Status report No issues detected If you experience an issue, please download th…" at bounding box center [380, 6] width 72 height 13
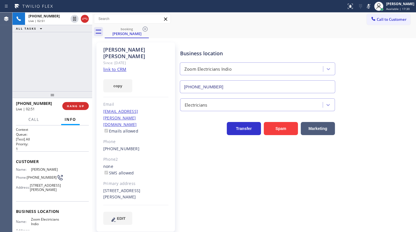
click at [370, 7] on icon at bounding box center [368, 6] width 7 height 7
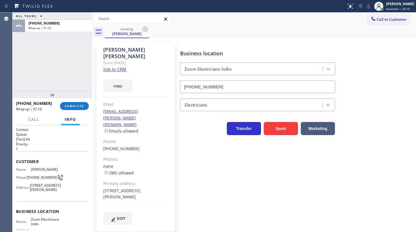
drag, startPoint x: 50, startPoint y: 50, endPoint x: 51, endPoint y: 58, distance: 8.0
click at [51, 54] on div "ALL TASKS ALL TASKS ACTIVE TASKS TASKS IN WRAP UP +16046037252 Wrap up | 01:16" at bounding box center [53, 52] width 80 height 79
click at [84, 108] on button "COMPLETE" at bounding box center [74, 106] width 29 height 8
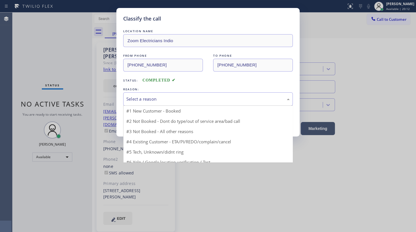
click at [139, 100] on div "Select a reason" at bounding box center [207, 99] width 163 height 7
drag, startPoint x: 135, startPoint y: 129, endPoint x: 134, endPoint y: 117, distance: 11.7
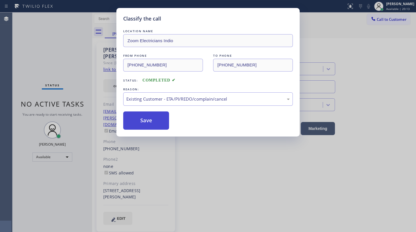
click at [134, 117] on button "Save" at bounding box center [146, 120] width 46 height 18
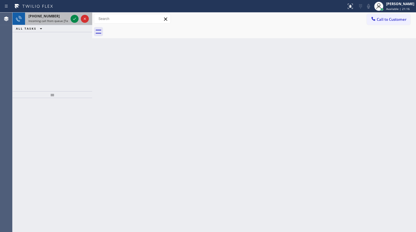
drag, startPoint x: 48, startPoint y: 13, endPoint x: 60, endPoint y: 20, distance: 13.4
click at [48, 14] on span "+18584055699" at bounding box center [43, 16] width 31 height 5
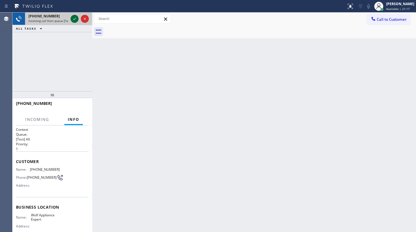
click at [71, 18] on div at bounding box center [75, 18] width 8 height 7
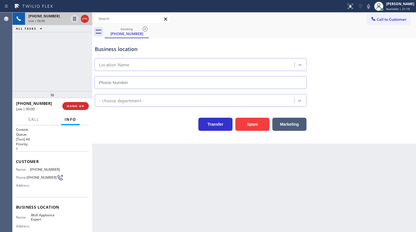
type input "(949) 536-9698"
click at [72, 49] on div "+18584055699 Live | 00:04 ALL TASKS ALL TASKS ACTIVE TASKS TASKS IN WRAP UP" at bounding box center [53, 52] width 80 height 79
click at [48, 57] on div "+18584055699 Live | 00:24 ALL TASKS ALL TASKS ACTIVE TASKS TASKS IN WRAP UP" at bounding box center [53, 52] width 80 height 79
drag, startPoint x: 29, startPoint y: 168, endPoint x: 66, endPoint y: 171, distance: 37.1
click at [66, 171] on div "Name: (858) 405-5699 Phone: (858) 405-5699 Address:" at bounding box center [52, 178] width 73 height 22
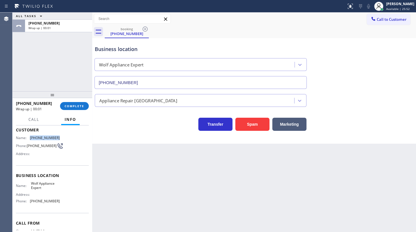
scroll to position [51, 0]
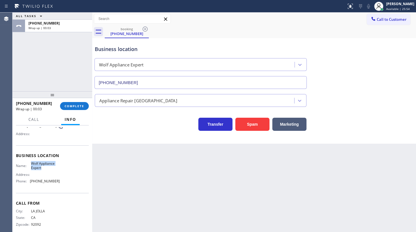
drag, startPoint x: 30, startPoint y: 161, endPoint x: 50, endPoint y: 170, distance: 22.2
click at [50, 170] on div "Business location Name: Wolf Appliance Expert Address: Phone: (949) 536-9698" at bounding box center [52, 169] width 73 height 48
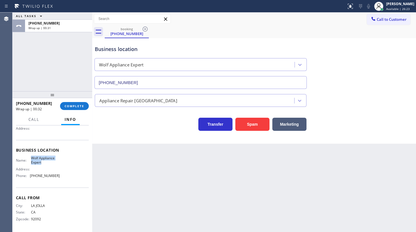
scroll to position [58, 0]
drag, startPoint x: 29, startPoint y: 176, endPoint x: 54, endPoint y: 173, distance: 25.5
click at [54, 173] on div "Phone: (949) 536-9698" at bounding box center [38, 175] width 44 height 4
click at [67, 105] on span "COMPLETE" at bounding box center [75, 106] width 20 height 4
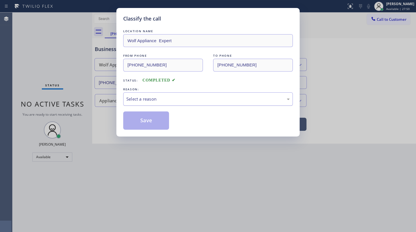
click at [146, 98] on div "Select a reason" at bounding box center [207, 99] width 163 height 7
drag, startPoint x: 154, startPoint y: 120, endPoint x: 363, endPoint y: 137, distance: 210.1
click at [156, 122] on button "Save" at bounding box center [146, 120] width 46 height 18
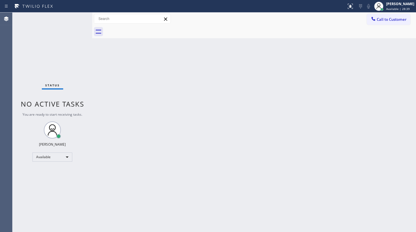
drag, startPoint x: 76, startPoint y: 37, endPoint x: 62, endPoint y: 228, distance: 192.0
click at [77, 80] on div "Status No active tasks You are ready to start receiving tasks. JENIZA ALCAYDE A…" at bounding box center [53, 122] width 80 height 219
click at [63, 25] on div "Status No active tasks You are ready to start receiving tasks. JENIZA ALCAYDE A…" at bounding box center [53, 122] width 80 height 219
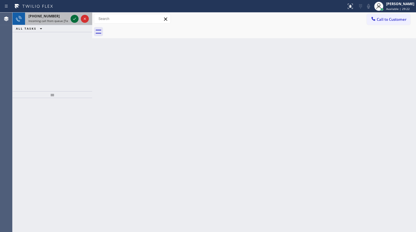
click at [76, 20] on icon at bounding box center [74, 18] width 7 height 7
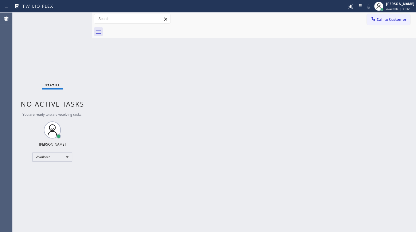
click at [77, 20] on div "Status No active tasks You are ready to start receiving tasks. JENIZA ALCAYDE A…" at bounding box center [53, 122] width 80 height 219
click at [17, 54] on div "Status No active tasks You are ready to start receiving tasks. JENIZA ALCAYDE A…" at bounding box center [53, 122] width 80 height 219
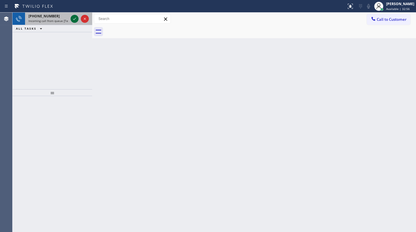
click at [74, 17] on icon at bounding box center [74, 18] width 7 height 7
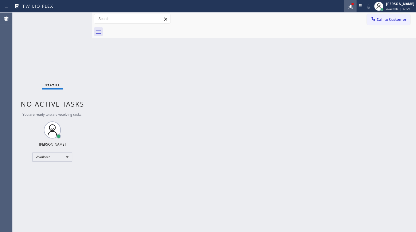
click at [349, 7] on icon at bounding box center [350, 6] width 7 height 7
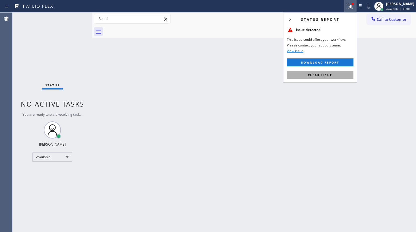
click at [339, 74] on button "Clear issue" at bounding box center [320, 75] width 67 height 8
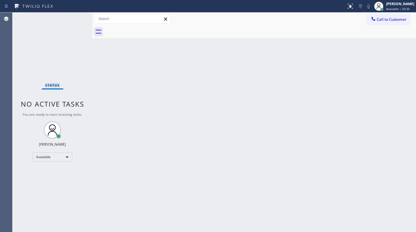
drag, startPoint x: 33, startPoint y: 32, endPoint x: 34, endPoint y: 14, distance: 17.9
click at [34, 26] on div "Status No active tasks You are ready to start receiving tasks. JENIZA ALCAYDE A…" at bounding box center [53, 122] width 80 height 219
click at [43, 28] on div "Status No active tasks You are ready to start receiving tasks. JENIZA ALCAYDE A…" at bounding box center [53, 122] width 80 height 219
click at [38, 41] on div "Status No active tasks You are ready to start receiving tasks. JENIZA ALCAYDE A…" at bounding box center [53, 122] width 80 height 219
click at [43, 41] on div "Status No active tasks You are ready to start receiving tasks. JENIZA ALCAYDE A…" at bounding box center [53, 122] width 80 height 219
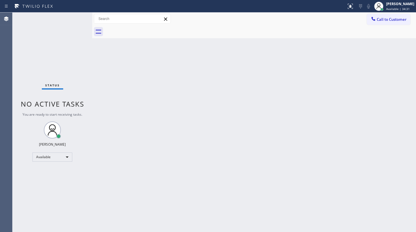
click at [65, 18] on div "Status No active tasks You are ready to start receiving tasks. JENIZA ALCAYDE A…" at bounding box center [53, 122] width 80 height 219
drag, startPoint x: 68, startPoint y: 18, endPoint x: 73, endPoint y: 18, distance: 5.7
click at [68, 18] on div "Status No active tasks You are ready to start receiving tasks. JENIZA ALCAYDE A…" at bounding box center [53, 122] width 80 height 219
click at [73, 18] on div "Status No active tasks You are ready to start receiving tasks. JENIZA ALCAYDE A…" at bounding box center [53, 122] width 80 height 219
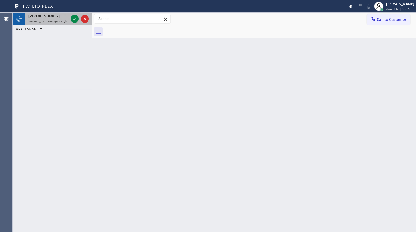
drag, startPoint x: 38, startPoint y: 38, endPoint x: 64, endPoint y: 24, distance: 29.2
click at [49, 31] on div "[PHONE_NUMBER] Incoming call from queue [Test] All ALL TASKS ALL TASKS ACTIVE T…" at bounding box center [53, 51] width 80 height 77
click at [75, 17] on icon at bounding box center [74, 18] width 7 height 7
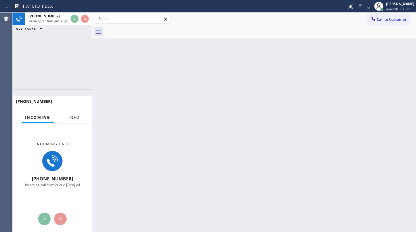
click at [73, 117] on span "Info" at bounding box center [74, 117] width 11 height 5
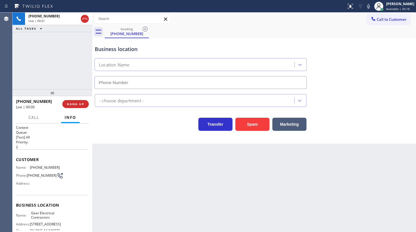
type input "[PHONE_NUMBER]"
click at [66, 100] on button "HANG UP" at bounding box center [75, 104] width 26 height 8
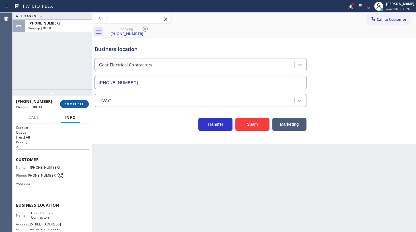
click at [82, 105] on span "COMPLETE" at bounding box center [75, 104] width 20 height 4
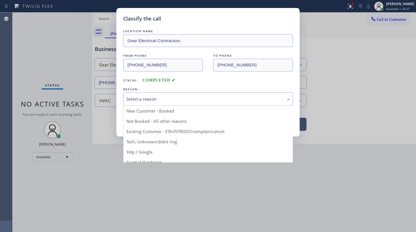
click at [150, 100] on div "Select a reason" at bounding box center [207, 99] width 163 height 7
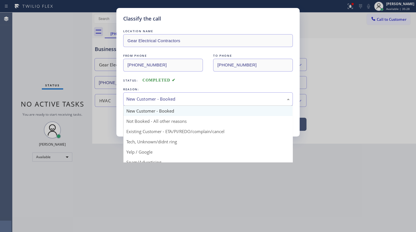
click at [148, 100] on div "New Customer - Booked" at bounding box center [207, 99] width 163 height 7
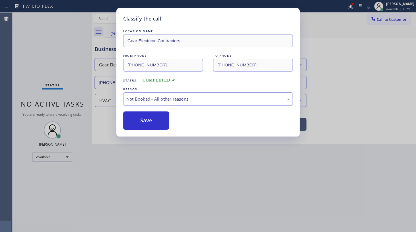
click at [150, 119] on button "Save" at bounding box center [146, 120] width 46 height 18
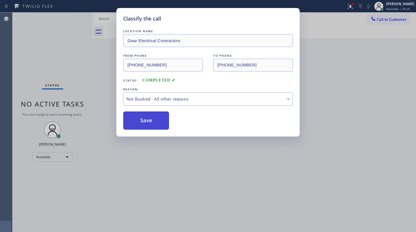
click at [150, 121] on button "Save" at bounding box center [146, 120] width 46 height 18
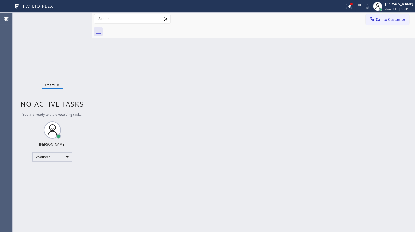
drag, startPoint x: 283, startPoint y: 66, endPoint x: 326, endPoint y: 26, distance: 59.0
click at [289, 59] on div "Back to Dashboard Change Sender ID Customers Technicians Select a contact Outbo…" at bounding box center [253, 122] width 323 height 219
click at [346, 5] on icon at bounding box center [349, 6] width 7 height 7
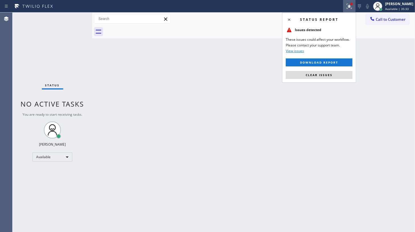
click at [312, 68] on div "Status report Issues detected These issues could affect your workflow. Please c…" at bounding box center [319, 48] width 74 height 70
click at [311, 72] on button "Clear issues" at bounding box center [319, 75] width 67 height 8
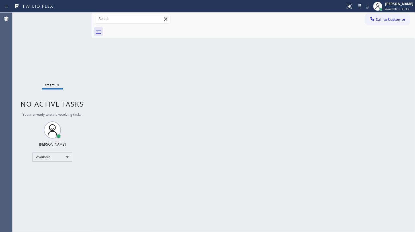
click at [311, 72] on div "Back to Dashboard Change Sender ID Customers Technicians Select a contact Outbo…" at bounding box center [253, 122] width 323 height 219
click at [32, 37] on div "Status No active tasks You are ready to start receiving tasks. JENIZA ALCAYDE A…" at bounding box center [53, 122] width 80 height 219
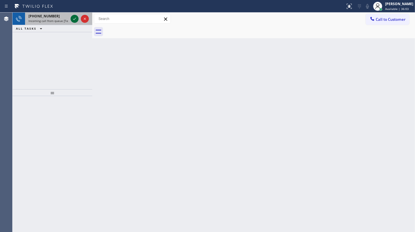
click at [75, 19] on icon at bounding box center [74, 18] width 7 height 7
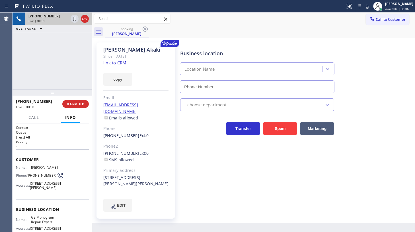
type input "(855) 920-0815"
click at [107, 61] on link "link to CRM" at bounding box center [114, 63] width 23 height 6
click at [75, 18] on icon at bounding box center [74, 19] width 3 height 4
drag, startPoint x: 366, startPoint y: 6, endPoint x: 361, endPoint y: 16, distance: 12.0
click at [366, 6] on icon at bounding box center [367, 6] width 7 height 7
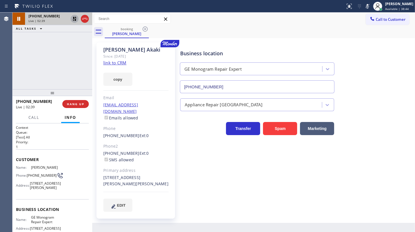
drag, startPoint x: 51, startPoint y: 62, endPoint x: 62, endPoint y: 37, distance: 27.0
click at [52, 61] on div "+14083717441 Live | 02:39 ALL TASKS ALL TASKS ACTIVE TASKS TASKS IN WRAP UP" at bounding box center [53, 51] width 80 height 77
click at [75, 20] on icon at bounding box center [75, 19] width 4 height 4
click at [366, 11] on div "Status report No issues detected If you experience an issue, please download th…" at bounding box center [379, 6] width 72 height 13
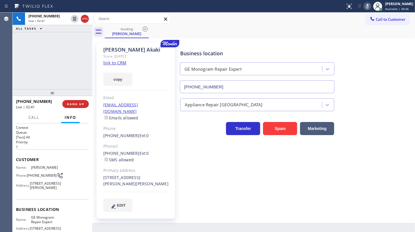
click at [368, 5] on rect at bounding box center [367, 6] width 4 height 4
drag, startPoint x: 38, startPoint y: 48, endPoint x: 37, endPoint y: 1, distance: 46.9
click at [39, 44] on div "+14083717441 Live | 03:16 ALL TASKS ALL TASKS ACTIVE TASKS TASKS IN WRAP UP" at bounding box center [53, 51] width 80 height 77
click at [41, 68] on div "+14083717441 Live | 05:26 ALL TASKS ALL TASKS ACTIVE TASKS TASKS IN WRAP UP" at bounding box center [53, 51] width 80 height 77
click at [78, 102] on button "HANG UP" at bounding box center [75, 104] width 26 height 8
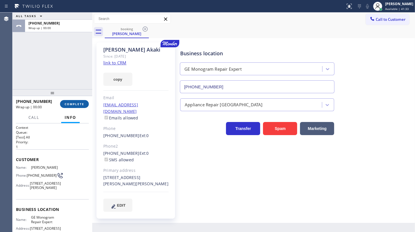
click at [78, 102] on button "COMPLETE" at bounding box center [74, 104] width 29 height 8
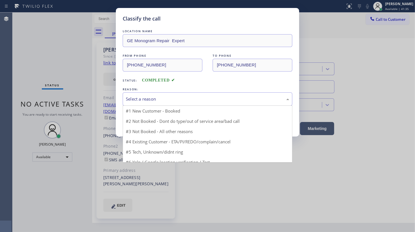
click at [131, 94] on div "Select a reason" at bounding box center [208, 98] width 170 height 13
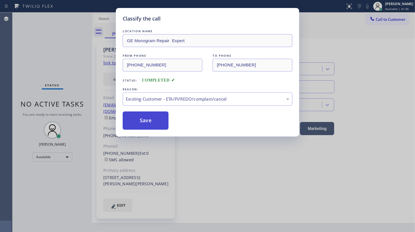
click at [135, 116] on button "Save" at bounding box center [146, 120] width 46 height 18
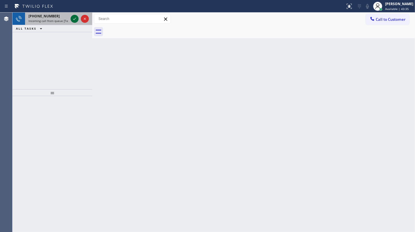
click at [75, 19] on icon at bounding box center [74, 18] width 7 height 7
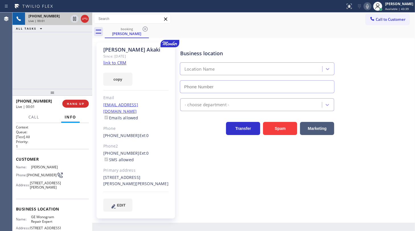
type input "(855) 920-0815"
click at [118, 62] on link "link to CRM" at bounding box center [114, 63] width 23 height 6
click at [71, 101] on button "HANG UP" at bounding box center [75, 104] width 26 height 8
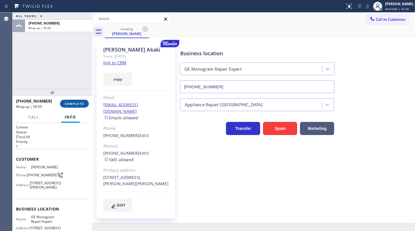
click at [81, 104] on span "COMPLETE" at bounding box center [75, 104] width 20 height 4
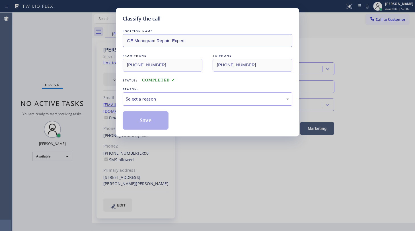
click at [144, 102] on div "Select a reason" at bounding box center [208, 98] width 170 height 13
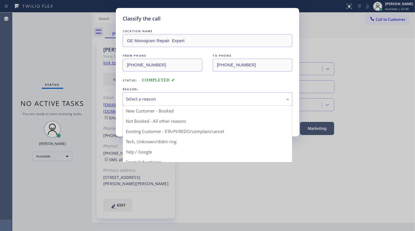
drag, startPoint x: 146, startPoint y: 132, endPoint x: 147, endPoint y: 128, distance: 4.1
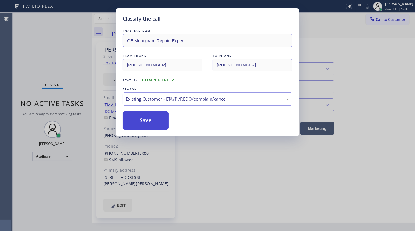
click at [146, 121] on button "Save" at bounding box center [146, 120] width 46 height 18
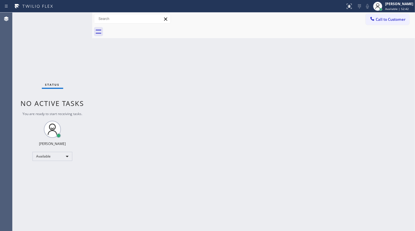
click at [204, 77] on div "Back to Dashboard Change Sender ID Customers Technicians Select a contact Outbo…" at bounding box center [253, 122] width 323 height 218
drag, startPoint x: 30, startPoint y: 62, endPoint x: 77, endPoint y: 50, distance: 47.9
click at [30, 63] on div "Status No active tasks You are ready to start receiving tasks. JENIZA ALCAYDE A…" at bounding box center [53, 122] width 80 height 218
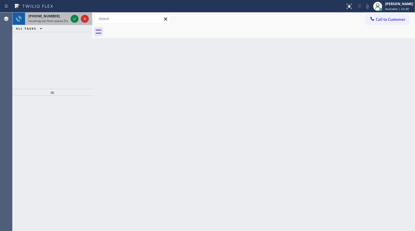
click at [48, 17] on span "+14044148133" at bounding box center [43, 16] width 31 height 5
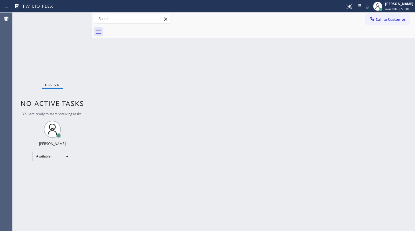
drag, startPoint x: 69, startPoint y: 23, endPoint x: 77, endPoint y: 18, distance: 9.2
click at [77, 18] on div "Status No active tasks You are ready to start receiving tasks. JENIZA ALCAYDE A…" at bounding box center [53, 122] width 80 height 218
click at [208, 15] on div "Call to Customer Outbound call Location Search location Your caller id phone nu…" at bounding box center [253, 19] width 323 height 10
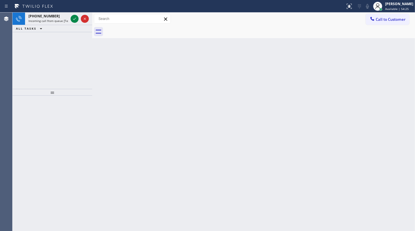
drag, startPoint x: 61, startPoint y: 46, endPoint x: 67, endPoint y: 31, distance: 16.7
click at [62, 43] on div "+13472794694 Incoming call from queue [Test] All ALL TASKS ALL TASKS ACTIVE TAS…" at bounding box center [53, 51] width 80 height 76
click at [74, 18] on icon at bounding box center [74, 18] width 7 height 7
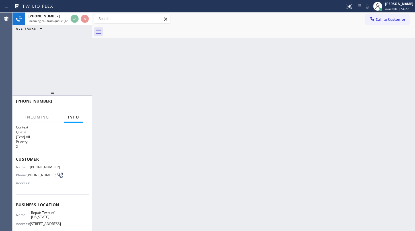
click at [77, 26] on div "ALL TASKS ALL TASKS ACTIVE TASKS TASKS IN WRAP UP" at bounding box center [53, 28] width 80 height 7
click at [78, 26] on div "ALL TASKS ALL TASKS ACTIVE TASKS TASKS IN WRAP UP" at bounding box center [53, 28] width 80 height 7
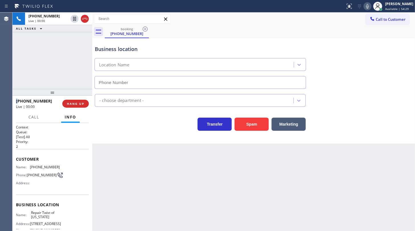
type input "(347) 284-6179"
drag, startPoint x: 45, startPoint y: 60, endPoint x: 58, endPoint y: 96, distance: 37.7
click at [48, 70] on div "+13472794694 Live | 00:06 ALL TASKS ALL TASKS ACTIVE TASKS TASKS IN WRAP UP" at bounding box center [53, 51] width 80 height 76
click at [73, 103] on span "HANG UP" at bounding box center [75, 104] width 17 height 4
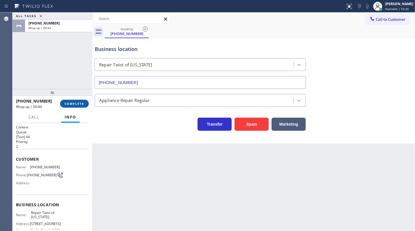
drag, startPoint x: 38, startPoint y: 75, endPoint x: 84, endPoint y: 100, distance: 52.7
click at [44, 78] on div "ALL TASKS ALL TASKS ACTIVE TASKS TASKS IN WRAP UP +13472794694 Wrap up | 00:43" at bounding box center [53, 51] width 80 height 76
click at [85, 102] on button "COMPLETE" at bounding box center [74, 104] width 29 height 8
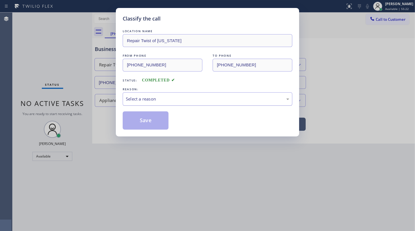
click at [140, 100] on div "Select a reason" at bounding box center [207, 99] width 163 height 7
click at [136, 100] on div "New Customer - Booked" at bounding box center [207, 99] width 163 height 7
click at [137, 117] on button "Save" at bounding box center [146, 120] width 46 height 18
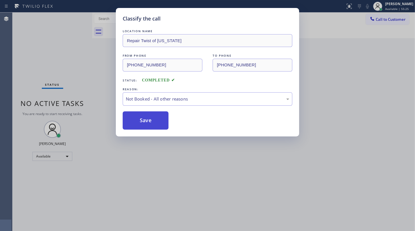
click at [137, 117] on button "Save" at bounding box center [146, 120] width 46 height 18
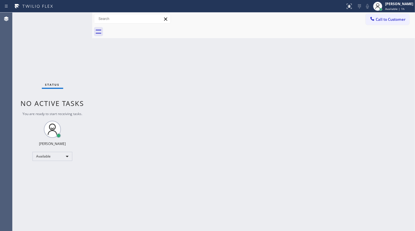
click at [57, 42] on div "Status No active tasks You are ready to start receiving tasks. JENIZA ALCAYDE A…" at bounding box center [53, 122] width 80 height 218
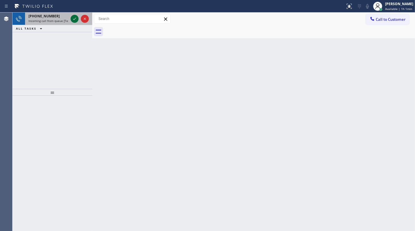
click at [72, 19] on icon at bounding box center [74, 18] width 7 height 7
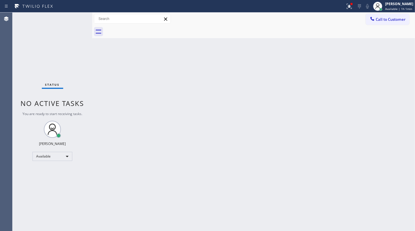
click at [76, 15] on div "Status No active tasks You are ready to start receiving tasks. JENIZA ALCAYDE A…" at bounding box center [53, 122] width 80 height 218
click at [74, 19] on div "Status No active tasks You are ready to start receiving tasks. JENIZA ALCAYDE A…" at bounding box center [53, 122] width 80 height 218
click at [74, 18] on div "Status No active tasks You are ready to start receiving tasks. JENIZA ALCAYDE A…" at bounding box center [53, 122] width 80 height 218
drag, startPoint x: 74, startPoint y: 18, endPoint x: 82, endPoint y: 35, distance: 18.7
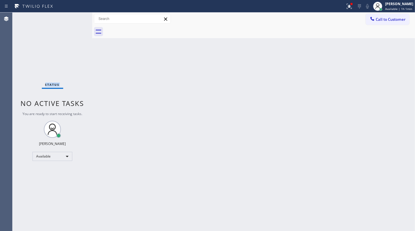
click at [74, 30] on div "Status No active tasks You are ready to start receiving tasks. JENIZA ALCAYDE A…" at bounding box center [53, 122] width 80 height 218
click at [346, 7] on div at bounding box center [349, 6] width 13 height 7
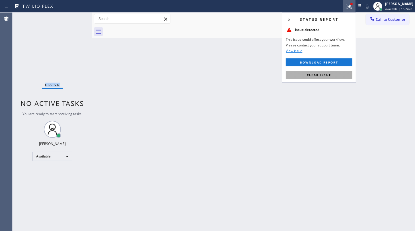
click at [311, 72] on button "Clear issue" at bounding box center [319, 75] width 67 height 8
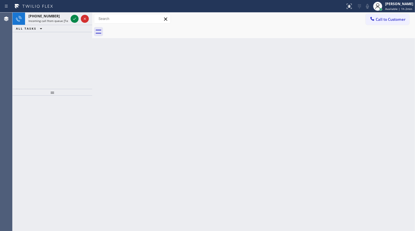
click at [80, 11] on div "Status report No issues detected If you experience an issue, please download th…" at bounding box center [207, 6] width 415 height 13
click at [75, 19] on icon at bounding box center [74, 18] width 7 height 7
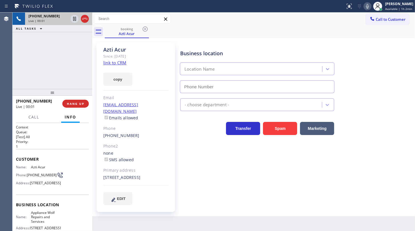
type input "(203) 456-2492"
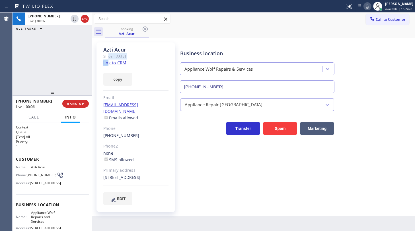
click at [109, 59] on div "Azti Acur Since: 20 may 2020 link to CRM copy Email no@gmail.com Emails allowed…" at bounding box center [135, 126] width 79 height 169
click at [115, 63] on link "link to CRM" at bounding box center [114, 63] width 23 height 6
click at [369, 7] on icon at bounding box center [367, 6] width 7 height 7
click at [112, 75] on button "copy" at bounding box center [117, 79] width 29 height 13
drag, startPoint x: 32, startPoint y: 58, endPoint x: 70, endPoint y: 57, distance: 38.1
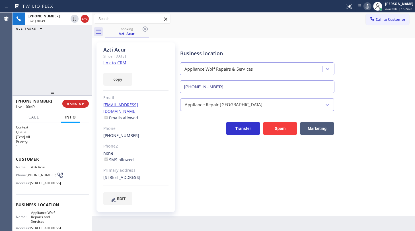
click at [33, 58] on div "+17032681518 Live | 00:49 ALL TASKS ALL TASKS ACTIVE TASKS TASKS IN WRAP UP" at bounding box center [53, 51] width 80 height 76
click at [48, 59] on div "+17032681518 Live | 00:54 ALL TASKS ALL TASKS ACTIVE TASKS TASKS IN WRAP UP" at bounding box center [53, 51] width 80 height 76
click at [367, 5] on icon at bounding box center [367, 6] width 7 height 7
click at [76, 102] on span "HANG UP" at bounding box center [75, 104] width 17 height 4
click at [107, 86] on div "Azti Acur Since: 20 may 2020 link to CRM copy Email no@gmail.com Emails allowed…" at bounding box center [135, 126] width 79 height 169
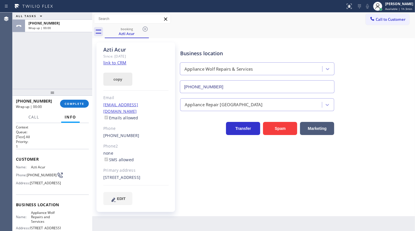
click at [111, 82] on button "copy" at bounding box center [117, 79] width 29 height 13
drag, startPoint x: 25, startPoint y: 55, endPoint x: 27, endPoint y: 58, distance: 4.0
click at [25, 55] on div "ALL TASKS ALL TASKS ACTIVE TASKS TASKS IN WRAP UP +17032681518 Wrap up | 00:02" at bounding box center [53, 51] width 80 height 76
click at [70, 102] on span "COMPLETE" at bounding box center [75, 104] width 20 height 4
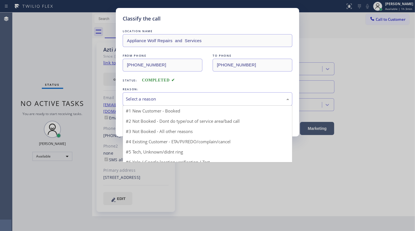
click at [146, 96] on div "Select a reason" at bounding box center [207, 99] width 163 height 7
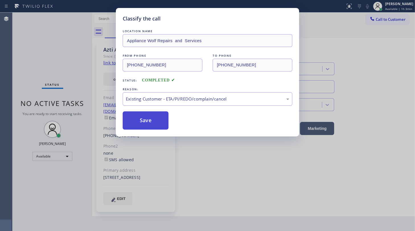
drag, startPoint x: 129, startPoint y: 133, endPoint x: 135, endPoint y: 114, distance: 19.9
click at [135, 113] on button "Save" at bounding box center [146, 120] width 46 height 18
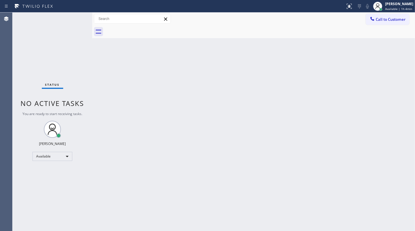
click at [38, 46] on div "Status No active tasks You are ready to start receiving tasks. JENIZA ALCAYDE A…" at bounding box center [53, 122] width 80 height 218
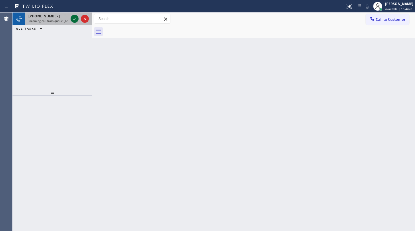
click at [73, 17] on icon at bounding box center [74, 18] width 7 height 7
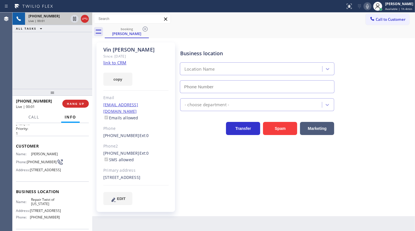
type input "(347) 284-6179"
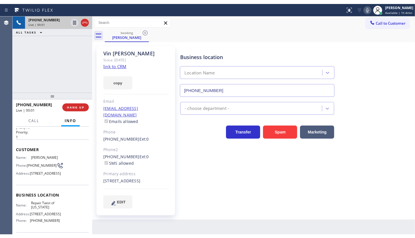
scroll to position [26, 0]
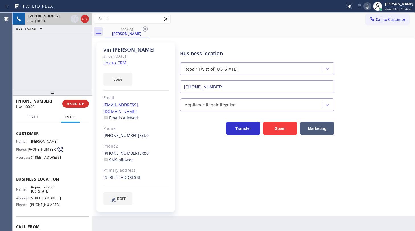
click at [121, 63] on link "link to CRM" at bounding box center [114, 63] width 23 height 6
click at [125, 79] on button "copy" at bounding box center [117, 79] width 29 height 13
click at [369, 6] on icon at bounding box center [367, 6] width 7 height 7
click at [73, 18] on icon at bounding box center [74, 19] width 3 height 4
drag, startPoint x: 41, startPoint y: 49, endPoint x: 49, endPoint y: 36, distance: 15.4
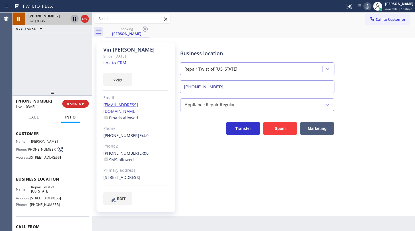
click at [45, 43] on div "+19177164284 Live | 03:45 ALL TASKS ALL TASKS ACTIVE TASKS TASKS IN WRAP UP" at bounding box center [53, 51] width 80 height 76
click at [76, 17] on icon at bounding box center [75, 19] width 4 height 4
click at [369, 6] on icon at bounding box center [367, 6] width 3 height 5
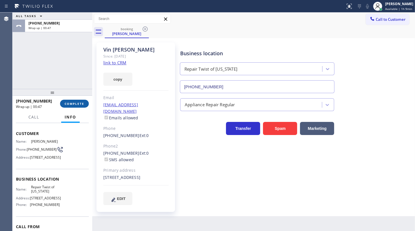
click at [67, 102] on span "COMPLETE" at bounding box center [75, 104] width 20 height 4
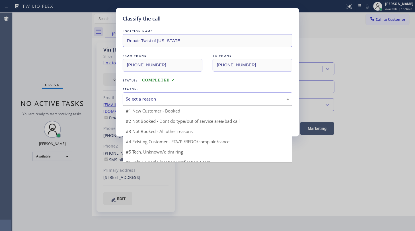
click at [136, 99] on div "Select a reason" at bounding box center [207, 99] width 163 height 7
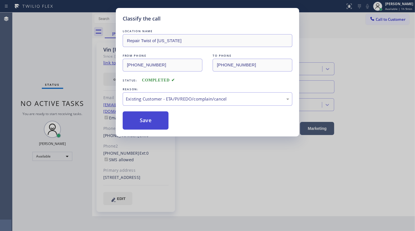
drag, startPoint x: 137, startPoint y: 131, endPoint x: 136, endPoint y: 122, distance: 9.7
click at [136, 121] on button "Save" at bounding box center [146, 120] width 46 height 18
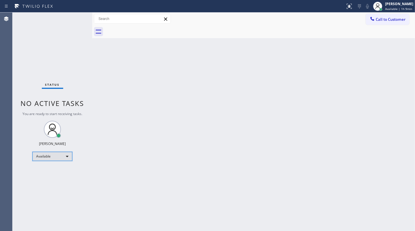
click at [54, 156] on div "Available" at bounding box center [52, 156] width 40 height 9
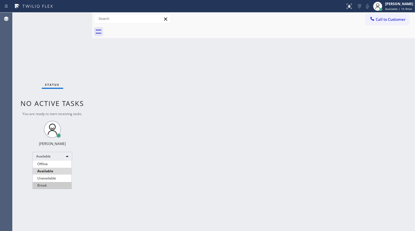
click at [46, 186] on li "Break" at bounding box center [52, 185] width 39 height 7
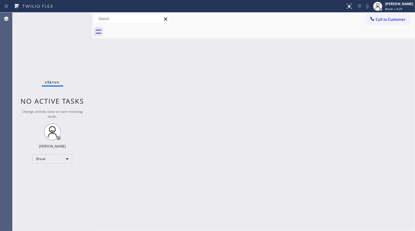
click at [49, 44] on div "Status No active tasks Change activity state to start receiving tasks. JENIZA A…" at bounding box center [53, 122] width 80 height 218
click at [166, 117] on div "Back to Dashboard Change Sender ID Customers Technicians Select a contact Outbo…" at bounding box center [253, 122] width 323 height 218
click at [46, 158] on div "Break" at bounding box center [52, 158] width 40 height 9
click at [51, 172] on li "Available" at bounding box center [52, 173] width 39 height 7
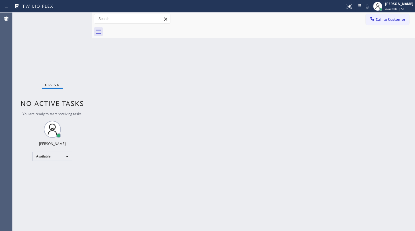
drag, startPoint x: 38, startPoint y: 176, endPoint x: 155, endPoint y: 209, distance: 121.8
click at [47, 178] on div "Status No active tasks You are ready to start receiving tasks. JENIZA ALCAYDE A…" at bounding box center [53, 122] width 80 height 218
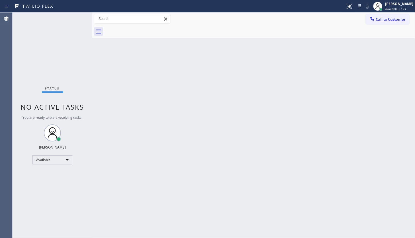
click at [323, 177] on div "Back to Dashboard Change Sender ID Customers Technicians Select a contact Outbo…" at bounding box center [253, 126] width 323 height 226
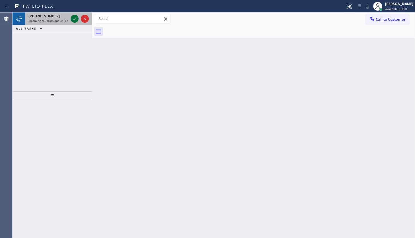
click at [78, 18] on div at bounding box center [75, 18] width 8 height 7
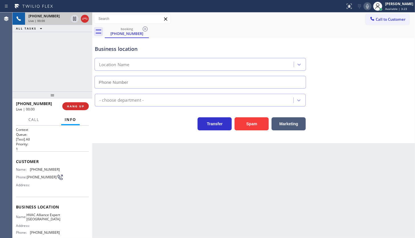
type input "(786) 305-6055"
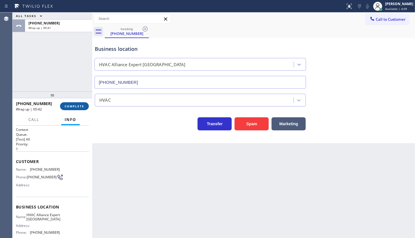
click at [67, 106] on span "COMPLETE" at bounding box center [75, 106] width 20 height 4
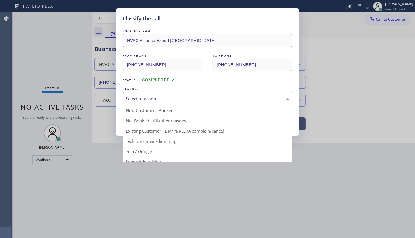
click at [176, 97] on div "Select a reason" at bounding box center [207, 99] width 163 height 7
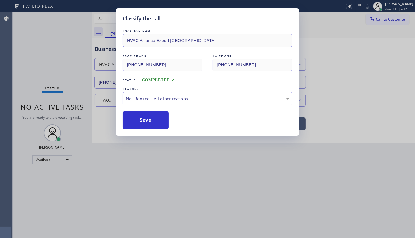
click at [155, 119] on button "Save" at bounding box center [146, 120] width 46 height 18
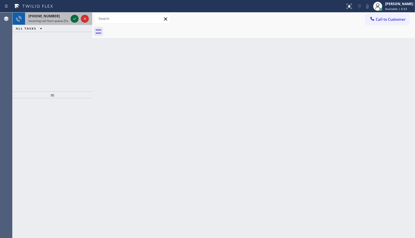
click at [77, 18] on icon at bounding box center [74, 18] width 7 height 7
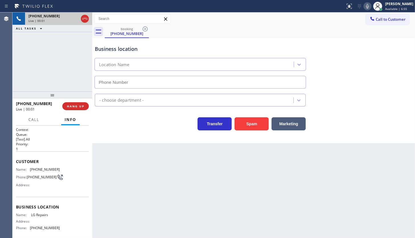
type input "[PHONE_NUMBER]"
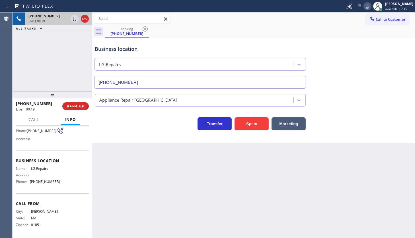
scroll to position [48, 0]
click at [84, 103] on button "HANG UP" at bounding box center [75, 106] width 26 height 8
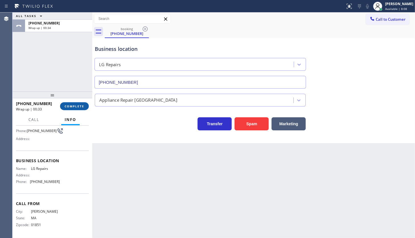
click at [80, 105] on span "COMPLETE" at bounding box center [75, 106] width 20 height 4
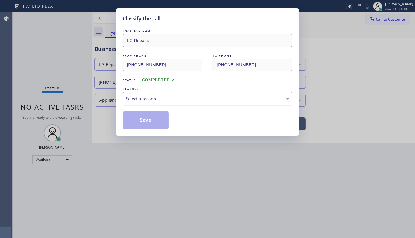
click at [133, 100] on div "Select a reason" at bounding box center [207, 99] width 163 height 7
click at [133, 121] on button "Save" at bounding box center [146, 120] width 46 height 18
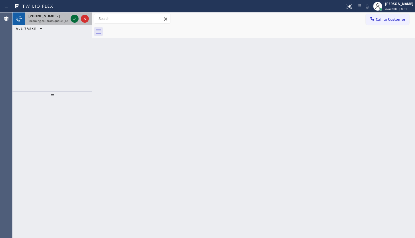
click at [77, 17] on icon at bounding box center [74, 18] width 7 height 7
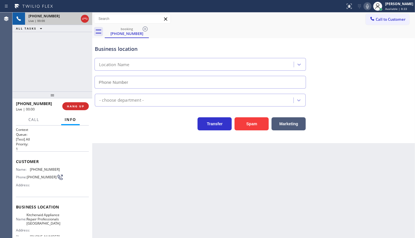
type input "(817) 873-6588"
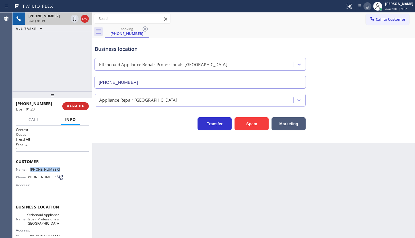
drag, startPoint x: 30, startPoint y: 170, endPoint x: 60, endPoint y: 169, distance: 29.4
click at [60, 169] on div "Name: (716) 553-3713 Phone: (716) 553-3713 Address:" at bounding box center [52, 179] width 73 height 22
copy span "(716) 553-3713"
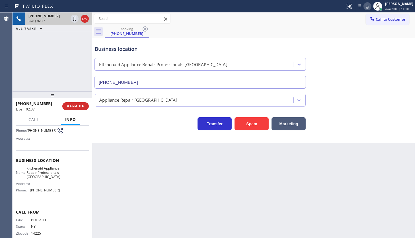
scroll to position [51, 0]
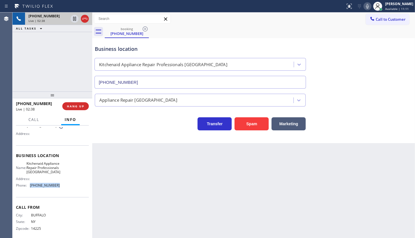
drag, startPoint x: 50, startPoint y: 195, endPoint x: 67, endPoint y: 196, distance: 16.8
click at [67, 196] on div "Business location Name: Kitchenaid Appliance Repair Professionals Fort Worth Ad…" at bounding box center [52, 172] width 73 height 52
copy span "(817) 873-6588"
click at [34, 119] on span "Call" at bounding box center [33, 119] width 11 height 5
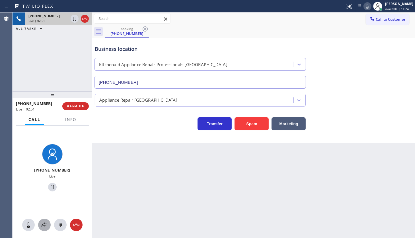
click at [44, 221] on button at bounding box center [44, 225] width 13 height 13
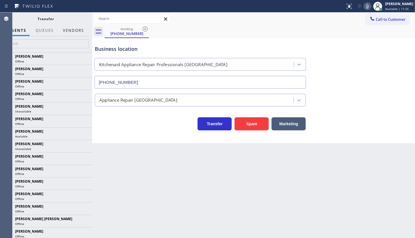
click at [77, 29] on button "Vendors" at bounding box center [73, 30] width 28 height 11
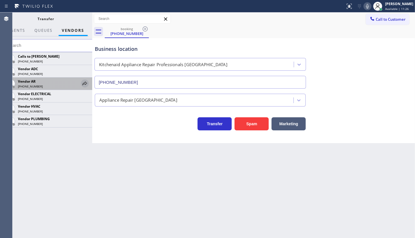
click at [82, 84] on icon at bounding box center [84, 84] width 5 height 4
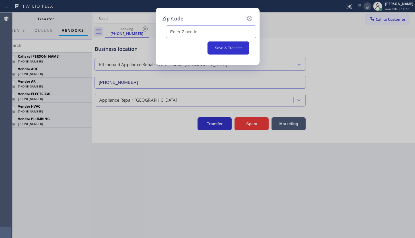
click at [188, 31] on input "text" at bounding box center [211, 31] width 90 height 13
type input "76108"
click at [211, 47] on button "Save & Transfer" at bounding box center [228, 48] width 42 height 13
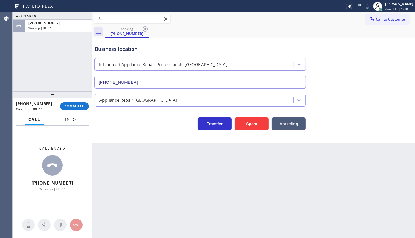
click at [71, 118] on span "Info" at bounding box center [70, 119] width 11 height 5
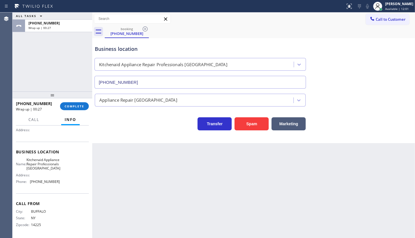
scroll to position [61, 0]
drag, startPoint x: 36, startPoint y: 183, endPoint x: 70, endPoint y: 183, distance: 33.9
click at [72, 183] on div "Name: Kitchenaid Appliance Repair Professionals Fort Worth Address: Phone: (817…" at bounding box center [52, 172] width 73 height 29
drag, startPoint x: 49, startPoint y: 201, endPoint x: 39, endPoint y: 186, distance: 17.4
click at [49, 199] on div "Call From City: BUFFALO State: NY Zipcode: 14225" at bounding box center [52, 215] width 73 height 43
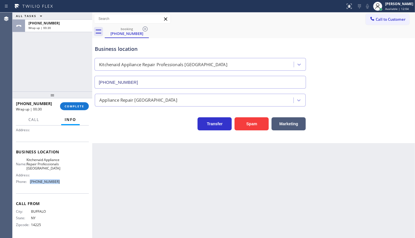
drag, startPoint x: 31, startPoint y: 182, endPoint x: 63, endPoint y: 181, distance: 32.7
click at [63, 181] on div "Name: Kitchenaid Appliance Repair Professionals Fort Worth Address: Phone: (817…" at bounding box center [52, 172] width 73 height 29
copy span "(817) 873-6588"
click at [71, 101] on div "+17165533713 Wrap up | 02:03 COMPLETE" at bounding box center [52, 106] width 73 height 15
click at [76, 109] on button "COMPLETE" at bounding box center [74, 106] width 29 height 8
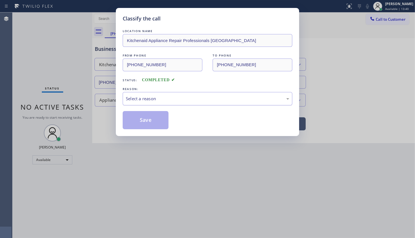
click at [129, 96] on div "Select a reason" at bounding box center [208, 98] width 170 height 13
click at [136, 120] on button "Save" at bounding box center [146, 120] width 46 height 18
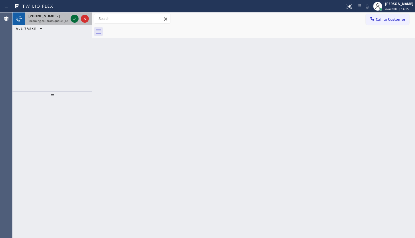
click at [73, 17] on icon at bounding box center [74, 18] width 7 height 7
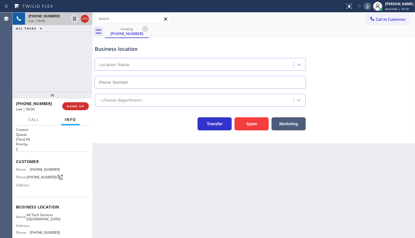
type input "(619) 361-7610"
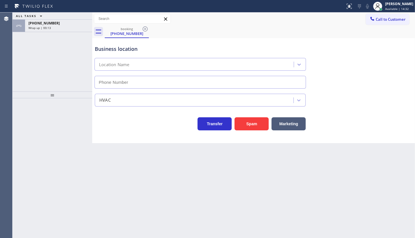
type input "[PHONE_NUMBER]"
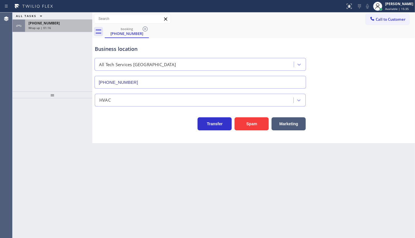
click at [51, 27] on div "Wrap up | 01:16" at bounding box center [58, 28] width 60 height 4
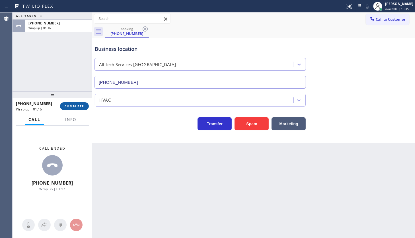
click at [76, 112] on div "[PHONE_NUMBER] Wrap up | 01:16 COMPLETE" at bounding box center [52, 106] width 73 height 15
click at [76, 108] on span "COMPLETE" at bounding box center [75, 106] width 20 height 4
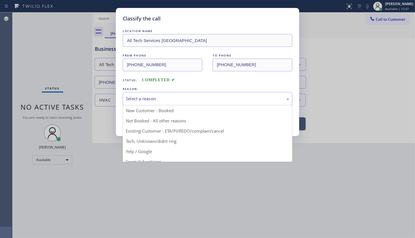
drag, startPoint x: 136, startPoint y: 99, endPoint x: 137, endPoint y: 117, distance: 17.9
click at [136, 99] on div "Select a reason" at bounding box center [207, 99] width 163 height 7
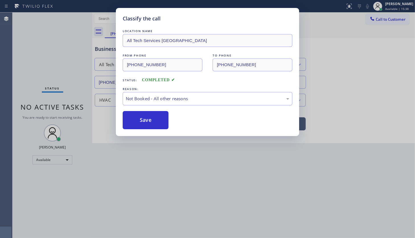
click at [140, 120] on button "Save" at bounding box center [146, 120] width 46 height 18
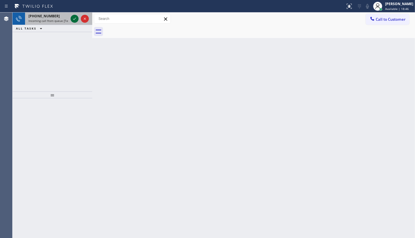
click at [75, 19] on icon at bounding box center [74, 19] width 3 height 2
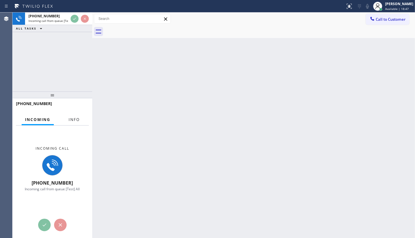
click at [75, 120] on span "Info" at bounding box center [74, 119] width 11 height 5
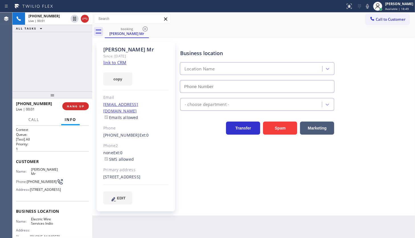
type input "[PHONE_NUMBER]"
click at [115, 64] on link "link to CRM" at bounding box center [114, 63] width 23 height 6
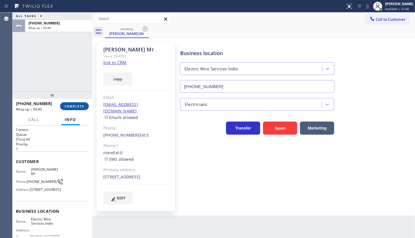
click at [75, 109] on button "COMPLETE" at bounding box center [74, 106] width 29 height 8
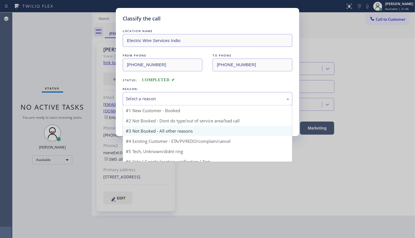
drag, startPoint x: 137, startPoint y: 99, endPoint x: 135, endPoint y: 128, distance: 29.1
click at [137, 100] on div "Select a reason" at bounding box center [207, 99] width 163 height 7
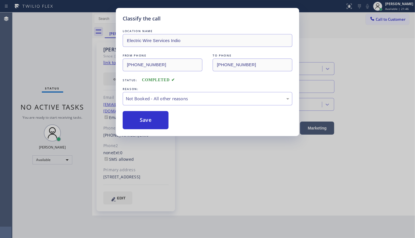
click at [138, 122] on button "Save" at bounding box center [146, 120] width 46 height 18
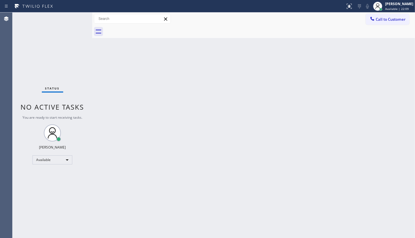
click at [77, 18] on div "Status No active tasks You are ready to start receiving tasks. JENIZA ALCAYDE A…" at bounding box center [53, 126] width 80 height 226
click at [66, 20] on div "Status No active tasks You are ready to start receiving tasks. JENIZA ALCAYDE A…" at bounding box center [53, 126] width 80 height 226
click at [67, 20] on div "Status No active tasks You are ready to start receiving tasks. JENIZA ALCAYDE A…" at bounding box center [53, 126] width 80 height 226
click at [67, 21] on div "Status No active tasks You are ready to start receiving tasks. JENIZA ALCAYDE A…" at bounding box center [53, 126] width 80 height 226
click at [68, 20] on div "Status No active tasks You are ready to start receiving tasks. JENIZA ALCAYDE A…" at bounding box center [53, 126] width 80 height 226
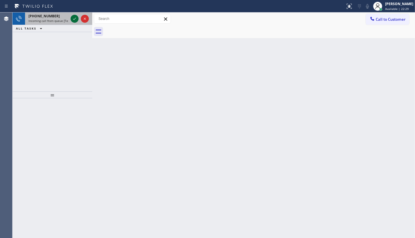
click at [77, 17] on icon at bounding box center [74, 18] width 7 height 7
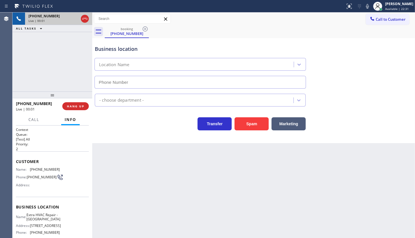
type input "[PHONE_NUMBER]"
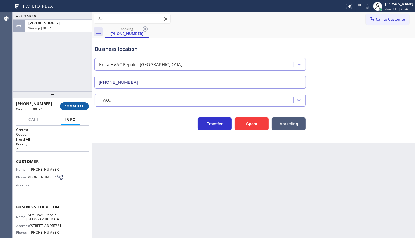
click at [71, 105] on span "COMPLETE" at bounding box center [75, 106] width 20 height 4
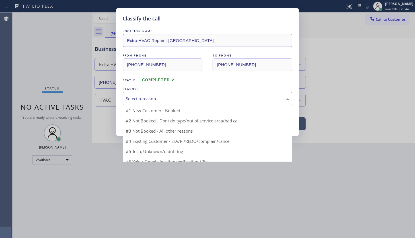
click at [143, 102] on div "Select a reason" at bounding box center [207, 99] width 163 height 7
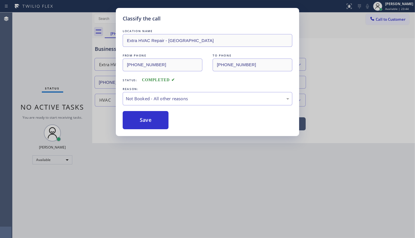
click at [138, 122] on button "Save" at bounding box center [146, 120] width 46 height 18
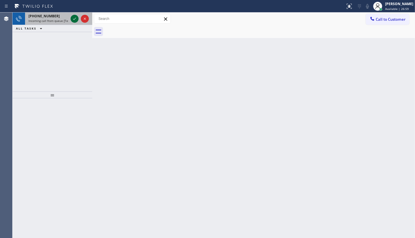
click at [76, 17] on icon at bounding box center [74, 18] width 7 height 7
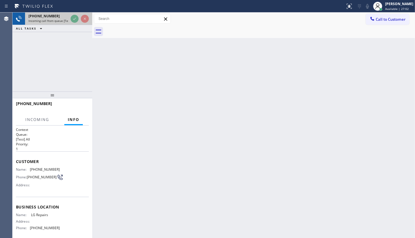
click at [73, 22] on div at bounding box center [79, 19] width 20 height 13
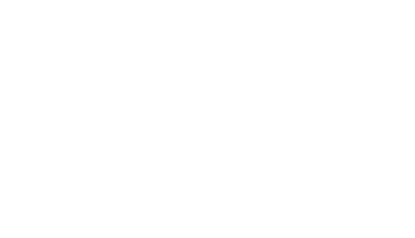
click at [69, 19] on div at bounding box center [207, 119] width 415 height 238
drag, startPoint x: 73, startPoint y: 13, endPoint x: 75, endPoint y: 16, distance: 4.1
click at [75, 16] on div at bounding box center [207, 119] width 415 height 238
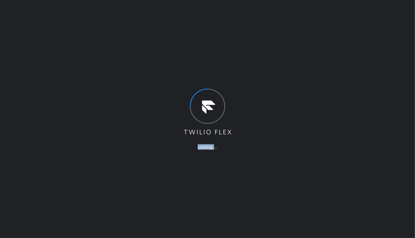
drag, startPoint x: 75, startPoint y: 16, endPoint x: 82, endPoint y: 13, distance: 8.3
click at [77, 22] on div "Loading ..." at bounding box center [207, 119] width 415 height 238
drag, startPoint x: 82, startPoint y: 13, endPoint x: 97, endPoint y: 25, distance: 18.8
click at [86, 11] on div "Loading ..." at bounding box center [207, 119] width 415 height 238
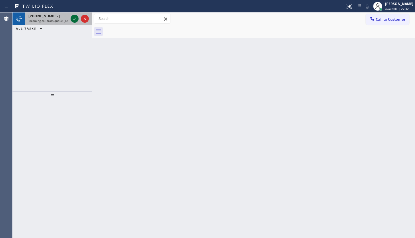
click at [72, 20] on icon at bounding box center [74, 18] width 7 height 7
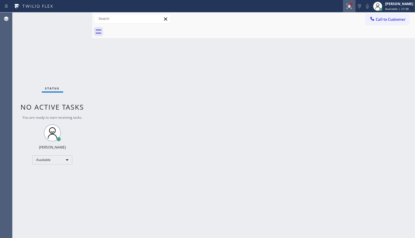
click at [353, 6] on div at bounding box center [349, 6] width 13 height 7
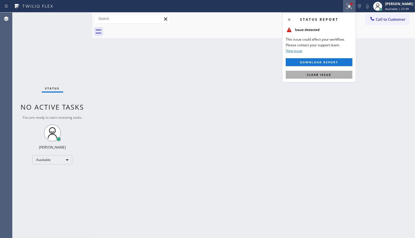
click at [334, 75] on button "Clear issue" at bounding box center [319, 75] width 67 height 8
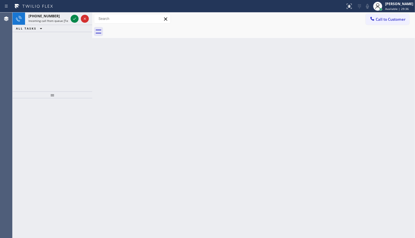
drag, startPoint x: 38, startPoint y: 63, endPoint x: 56, endPoint y: 44, distance: 26.4
click at [39, 62] on div "[PHONE_NUMBER] Incoming call from queue [Test] All ALL TASKS ALL TASKS ACTIVE T…" at bounding box center [53, 52] width 80 height 79
click at [73, 18] on icon at bounding box center [74, 18] width 7 height 7
click at [73, 19] on icon at bounding box center [74, 19] width 3 height 2
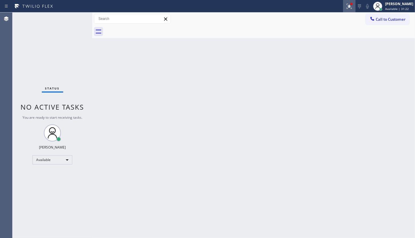
click at [350, 7] on icon at bounding box center [349, 6] width 7 height 7
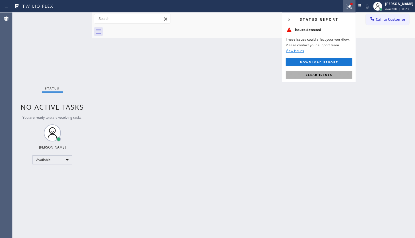
click at [335, 75] on button "Clear issues" at bounding box center [319, 75] width 67 height 8
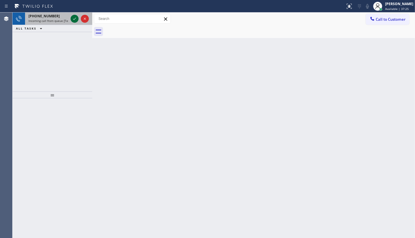
click at [73, 18] on icon at bounding box center [74, 18] width 7 height 7
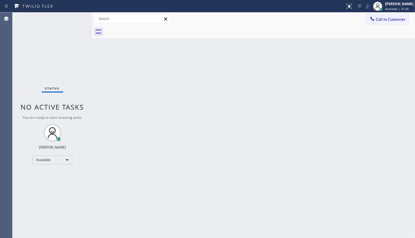
click at [73, 18] on div "Status No active tasks You are ready to start receiving tasks. JENIZA ALCAYDE A…" at bounding box center [53, 126] width 80 height 226
click at [348, 5] on icon at bounding box center [349, 6] width 7 height 7
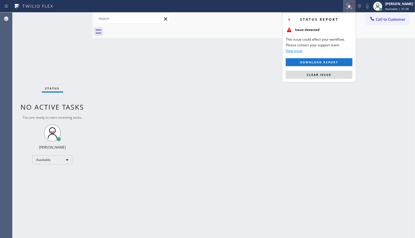
click at [331, 76] on button "Clear issue" at bounding box center [319, 75] width 67 height 8
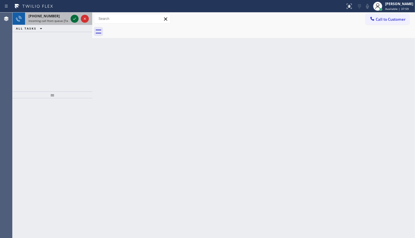
click at [72, 20] on icon at bounding box center [74, 18] width 7 height 7
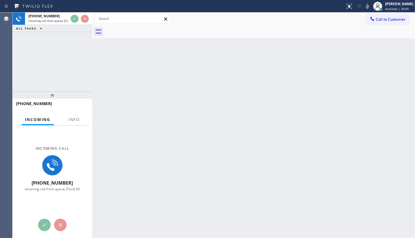
click at [79, 124] on div at bounding box center [74, 124] width 18 height 1
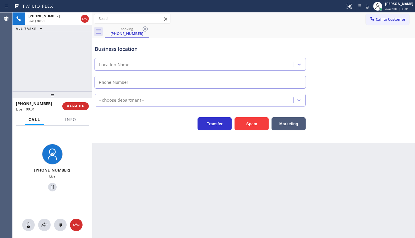
type input "[PHONE_NUMBER]"
click at [68, 122] on span "Info" at bounding box center [70, 119] width 11 height 5
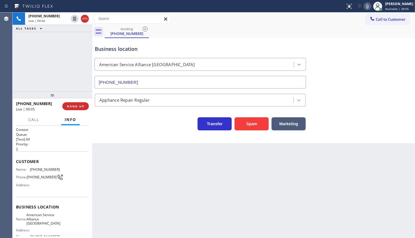
click at [368, 7] on icon at bounding box center [367, 6] width 7 height 7
click at [367, 6] on rect at bounding box center [367, 6] width 4 height 4
click at [367, 6] on icon at bounding box center [367, 6] width 3 height 5
click at [302, 21] on div "Call to Customer Outbound call Location Search location Your caller id phone nu…" at bounding box center [253, 19] width 323 height 10
drag, startPoint x: 368, startPoint y: 5, endPoint x: 397, endPoint y: 69, distance: 69.9
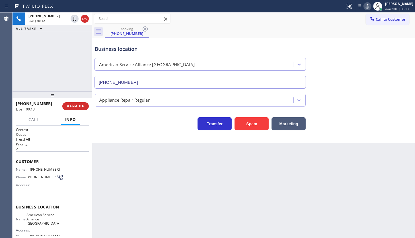
click at [368, 6] on g at bounding box center [367, 6] width 4 height 5
drag, startPoint x: 36, startPoint y: 169, endPoint x: 68, endPoint y: 168, distance: 31.6
click at [68, 168] on div "Name: [PHONE_NUMBER] Phone: [PHONE_NUMBER] Address:" at bounding box center [52, 179] width 73 height 22
copy div "[PHONE_NUMBER]"
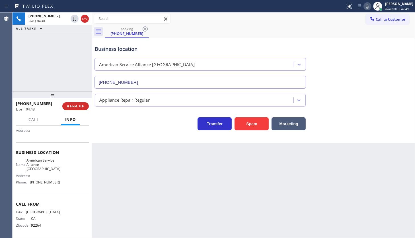
scroll to position [56, 0]
drag, startPoint x: 31, startPoint y: 182, endPoint x: 66, endPoint y: 181, distance: 35.0
click at [66, 181] on div "Name: American Service Alliance Palm Desert Address: Phone: [PHONE_NUMBER]" at bounding box center [52, 172] width 73 height 29
copy span "760) 452-3737"
drag, startPoint x: 30, startPoint y: 160, endPoint x: 58, endPoint y: 167, distance: 29.0
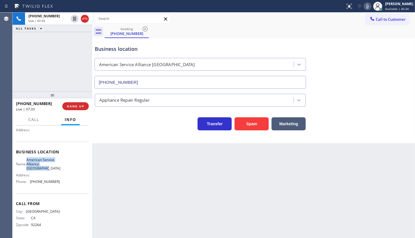
click at [58, 167] on div "Name: American Service Alliance Palm Desert Address: Phone: [PHONE_NUMBER]" at bounding box center [52, 172] width 73 height 29
copy span "American Service Alliance [GEOGRAPHIC_DATA]"
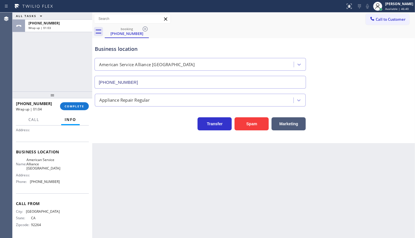
click at [74, 101] on div "[PHONE_NUMBER] Wrap up | 01:04 COMPLETE" at bounding box center [52, 106] width 73 height 15
click at [78, 107] on span "COMPLETE" at bounding box center [75, 106] width 20 height 4
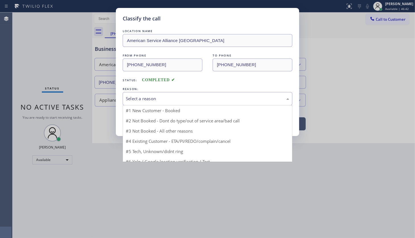
click at [126, 102] on div "Select a reason" at bounding box center [207, 99] width 163 height 7
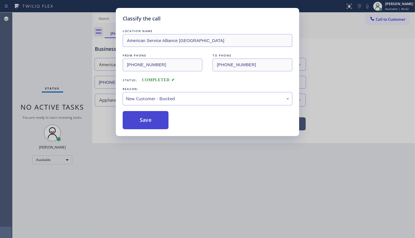
click at [127, 111] on button "Save" at bounding box center [146, 120] width 46 height 18
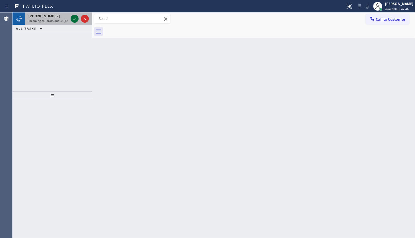
click at [71, 18] on div "[PHONE_NUMBER] Incoming call from queue [Test] All" at bounding box center [53, 19] width 80 height 13
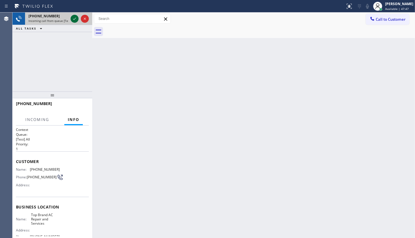
click at [72, 18] on icon at bounding box center [74, 18] width 7 height 7
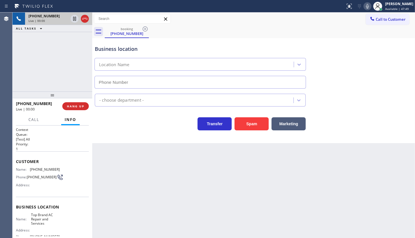
type input "[PHONE_NUMBER]"
drag, startPoint x: 30, startPoint y: 169, endPoint x: 66, endPoint y: 169, distance: 36.4
click at [66, 171] on div "Name: [PHONE_NUMBER] Phone: [PHONE_NUMBER] Address:" at bounding box center [52, 179] width 73 height 22
copy div "[PHONE_NUMBER]"
click at [60, 64] on div "[PHONE_NUMBER] Live | 07:00 ALL TASKS ALL TASKS ACTIVE TASKS TASKS IN WRAP UP" at bounding box center [53, 52] width 80 height 79
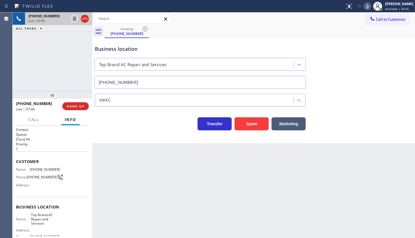
scroll to position [26, 0]
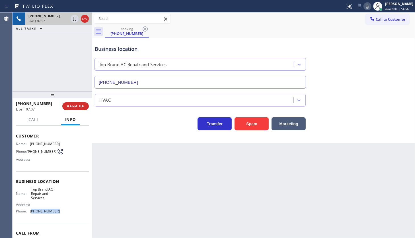
drag, startPoint x: 31, startPoint y: 213, endPoint x: 64, endPoint y: 215, distance: 33.3
click at [64, 215] on div "Name: Top Brand AC Repair and Services Address: Phone: [PHONE_NUMBER]" at bounding box center [52, 201] width 73 height 29
copy span "626) 921-5772"
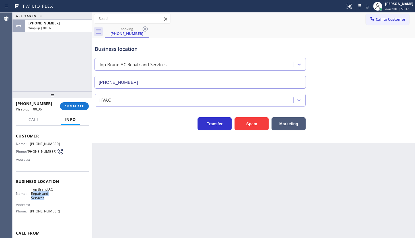
drag, startPoint x: 37, startPoint y: 196, endPoint x: 45, endPoint y: 198, distance: 7.9
click at [45, 198] on span "Top Brand AC Repair and Services" at bounding box center [45, 193] width 28 height 13
drag, startPoint x: 30, startPoint y: 188, endPoint x: 52, endPoint y: 202, distance: 26.5
click at [52, 202] on div "Name: Top Brand AC Repair and Services Address: Phone: [PHONE_NUMBER]" at bounding box center [38, 201] width 44 height 29
copy span "Top Brand AC Repair and Services"
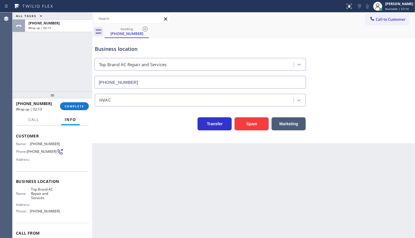
drag, startPoint x: 68, startPoint y: 97, endPoint x: 74, endPoint y: 101, distance: 7.7
click at [69, 98] on div at bounding box center [53, 95] width 80 height 7
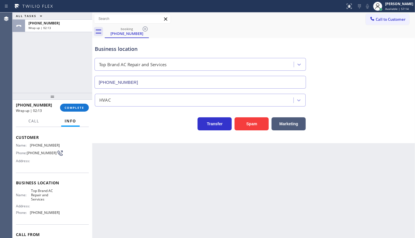
click at [75, 102] on div "[PHONE_NUMBER] Wrap up | 02:13 COMPLETE" at bounding box center [52, 107] width 73 height 15
click at [77, 105] on button "COMPLETE" at bounding box center [74, 108] width 29 height 8
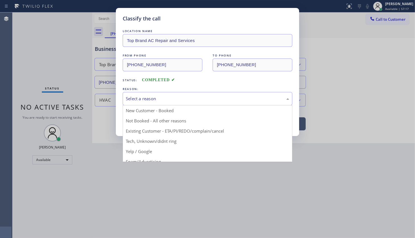
click at [136, 98] on div "Select a reason" at bounding box center [207, 99] width 163 height 7
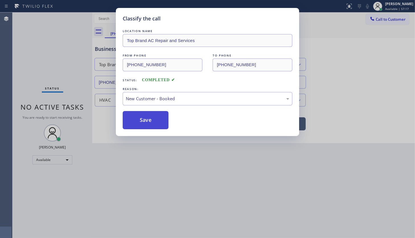
click at [137, 115] on button "Save" at bounding box center [146, 120] width 46 height 18
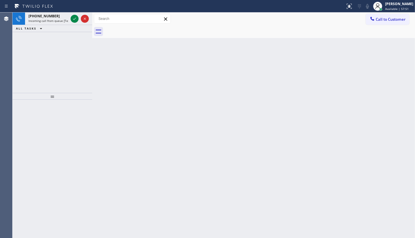
drag, startPoint x: 16, startPoint y: 69, endPoint x: 47, endPoint y: 49, distance: 36.5
click at [31, 61] on div "[PHONE_NUMBER] Incoming call from queue [Test] All ALL TASKS ALL TASKS ACTIVE T…" at bounding box center [53, 53] width 80 height 81
click at [76, 17] on icon at bounding box center [74, 18] width 7 height 7
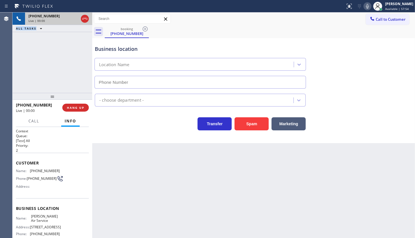
type input "[PHONE_NUMBER]"
click at [68, 102] on div "[PHONE_NUMBER] Live | 00:10 HANG UP" at bounding box center [52, 107] width 73 height 15
click at [68, 105] on button "HANG UP" at bounding box center [75, 108] width 26 height 8
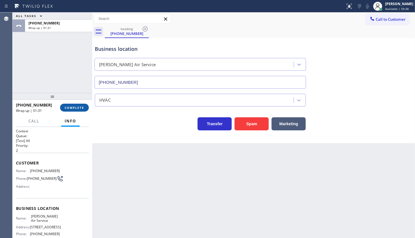
click at [65, 106] on span "COMPLETE" at bounding box center [75, 108] width 20 height 4
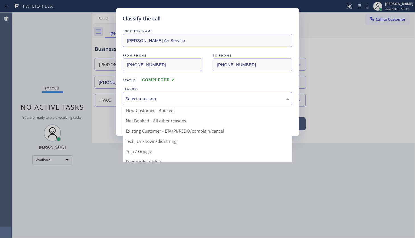
click at [131, 100] on div "Select a reason" at bounding box center [207, 99] width 163 height 7
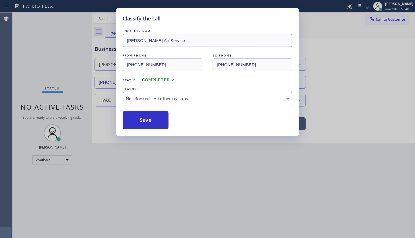
click at [135, 122] on button "Save" at bounding box center [146, 120] width 46 height 18
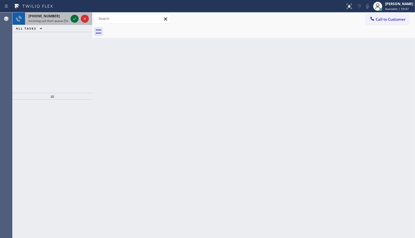
click at [71, 18] on div at bounding box center [75, 18] width 8 height 7
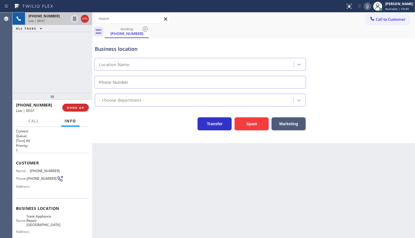
type input "[PHONE_NUMBER]"
click at [67, 109] on span "HANG UP" at bounding box center [75, 108] width 17 height 4
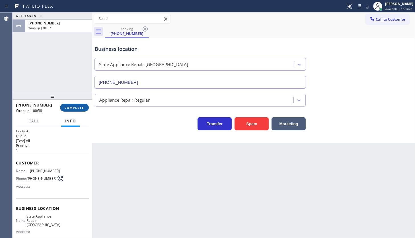
click at [67, 109] on span "COMPLETE" at bounding box center [75, 108] width 20 height 4
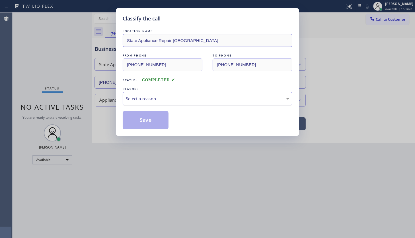
click at [130, 100] on div "Select a reason" at bounding box center [207, 99] width 163 height 7
click at [134, 119] on button "Save" at bounding box center [146, 120] width 46 height 18
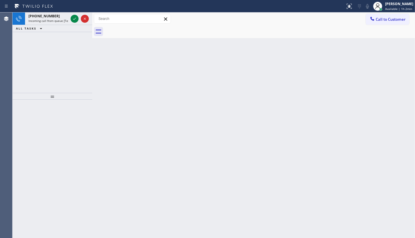
click at [40, 49] on div "[PHONE_NUMBER] Incoming call from queue [Test] All ALL TASKS ALL TASKS ACTIVE T…" at bounding box center [53, 53] width 80 height 81
click at [75, 18] on icon at bounding box center [74, 18] width 7 height 7
click at [77, 20] on icon at bounding box center [74, 18] width 7 height 7
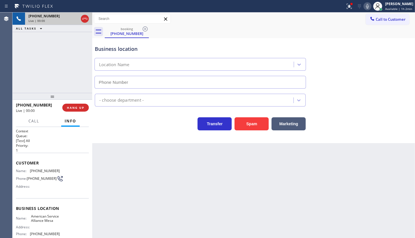
type input "[PHONE_NUMBER]"
click at [41, 73] on div "[PHONE_NUMBER] Live | 00:13 ALL TASKS ALL TASKS ACTIVE TASKS TASKS IN WRAP UP" at bounding box center [53, 53] width 80 height 81
drag, startPoint x: 29, startPoint y: 165, endPoint x: 41, endPoint y: 169, distance: 13.2
click at [53, 169] on div "Customer Name: [PHONE_NUMBER] Phone: [PHONE_NUMBER] Address:" at bounding box center [52, 176] width 73 height 46
click at [40, 145] on h2 "Priority:" at bounding box center [52, 145] width 73 height 5
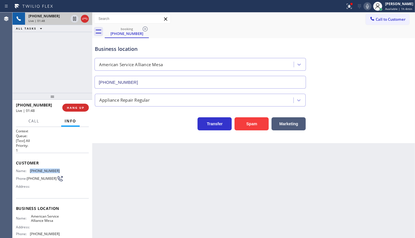
drag, startPoint x: 28, startPoint y: 171, endPoint x: 69, endPoint y: 170, distance: 41.0
click at [69, 170] on div "Name: [PHONE_NUMBER] Phone: [PHONE_NUMBER] Address:" at bounding box center [52, 180] width 73 height 22
copy div "[PHONE_NUMBER]"
click at [348, 9] on icon at bounding box center [349, 6] width 7 height 7
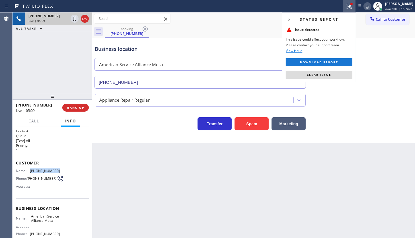
click at [344, 75] on button "Clear issue" at bounding box center [319, 75] width 67 height 8
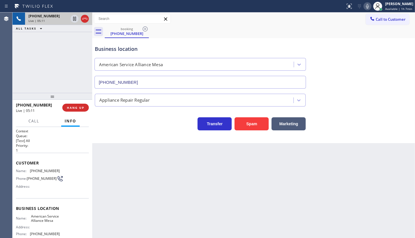
click at [31, 75] on div "+19254759276 Live | 05:11 ALL TASKS ALL TASKS ACTIVE TASKS TASKS IN WRAP UP" at bounding box center [53, 53] width 80 height 81
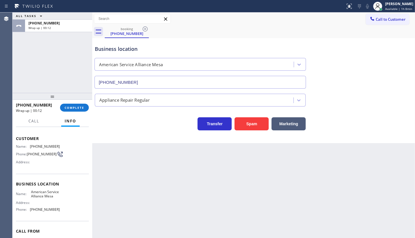
scroll to position [57, 0]
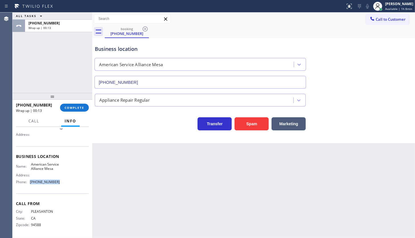
drag, startPoint x: 30, startPoint y: 183, endPoint x: 71, endPoint y: 187, distance: 41.5
click at [60, 183] on div "Name: American Service Alliance Mesa Address: Phone: (480) 257-7701" at bounding box center [52, 174] width 73 height 24
copy div "(480) 257-7701"
drag, startPoint x: 32, startPoint y: 159, endPoint x: 36, endPoint y: 164, distance: 6.6
click at [36, 164] on span "American Service Alliance Mesa" at bounding box center [45, 166] width 28 height 9
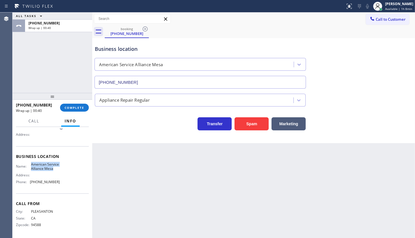
drag, startPoint x: 30, startPoint y: 160, endPoint x: 48, endPoint y: 167, distance: 18.9
click at [48, 167] on div "Name: American Service Alliance Mesa" at bounding box center [38, 166] width 44 height 9
copy span "American Service Alliance Mesa"
click at [81, 105] on button "COMPLETE" at bounding box center [74, 108] width 29 height 8
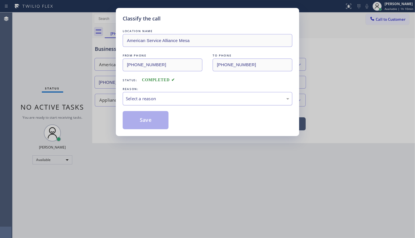
click at [139, 100] on div "Select a reason" at bounding box center [207, 99] width 163 height 7
click at [139, 113] on button "Save" at bounding box center [146, 120] width 46 height 18
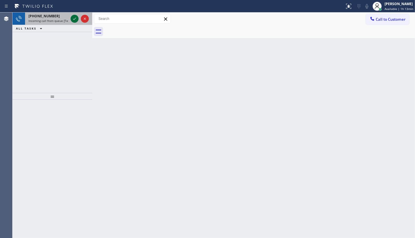
click at [77, 19] on icon at bounding box center [74, 18] width 7 height 7
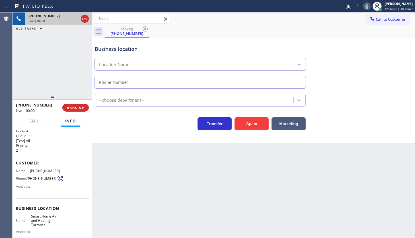
type input "(310) 919-0626"
click at [128, 181] on div "Back to Dashboard Change Sender ID Customers Technicians Select a contact Outbo…" at bounding box center [253, 126] width 323 height 226
click at [73, 107] on span "HANG UP" at bounding box center [75, 108] width 17 height 4
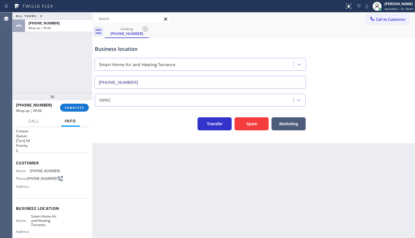
click at [317, 188] on div "Back to Dashboard Change Sender ID Customers Technicians Select a contact Outbo…" at bounding box center [253, 126] width 323 height 226
click at [42, 53] on div "ALL TASKS ALL TASKS ACTIVE TASKS TASKS IN WRAP UP +13107025115 Wrap up | 01:51" at bounding box center [53, 53] width 80 height 81
click at [81, 109] on span "COMPLETE" at bounding box center [75, 108] width 20 height 4
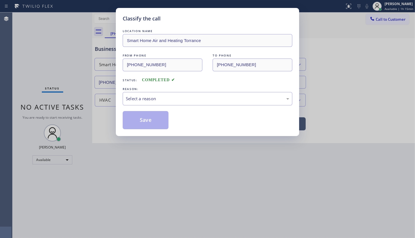
click at [148, 100] on div "Select a reason" at bounding box center [207, 99] width 163 height 7
click at [133, 117] on button "Save" at bounding box center [146, 120] width 46 height 18
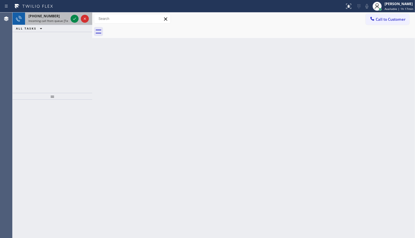
drag, startPoint x: 75, startPoint y: 19, endPoint x: 69, endPoint y: 15, distance: 7.7
click at [75, 18] on icon at bounding box center [74, 18] width 7 height 7
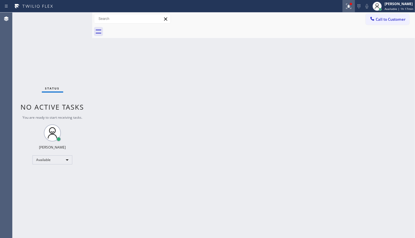
click at [347, 6] on icon at bounding box center [348, 6] width 7 height 7
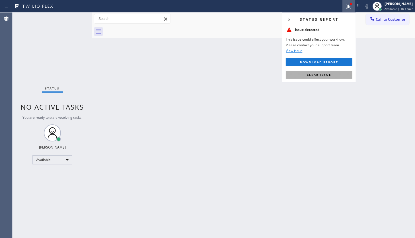
click at [344, 76] on button "Clear issue" at bounding box center [319, 75] width 67 height 8
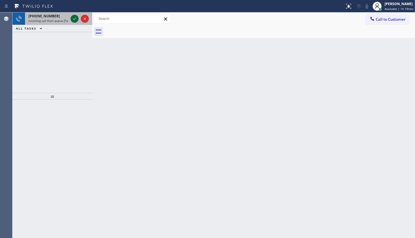
click at [74, 19] on icon at bounding box center [74, 18] width 7 height 7
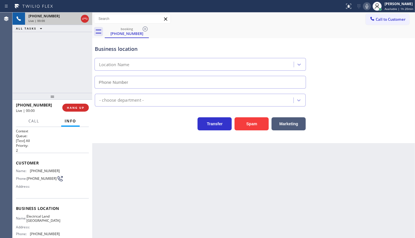
type input "[PHONE_NUMBER]"
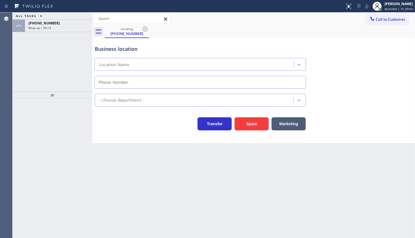
type input "[PHONE_NUMBER]"
click at [380, 5] on icon at bounding box center [377, 6] width 7 height 7
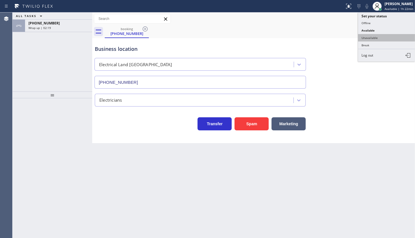
click at [385, 36] on button "Unavailable" at bounding box center [386, 37] width 57 height 7
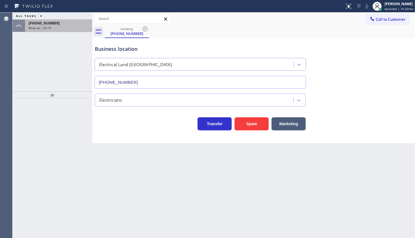
click at [31, 26] on span "Wrap up | 02:19" at bounding box center [39, 28] width 22 height 4
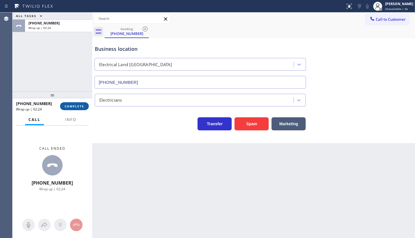
click at [79, 108] on span "COMPLETE" at bounding box center [75, 106] width 20 height 4
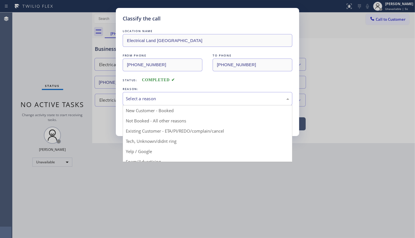
click at [138, 100] on div "Select a reason" at bounding box center [207, 99] width 163 height 7
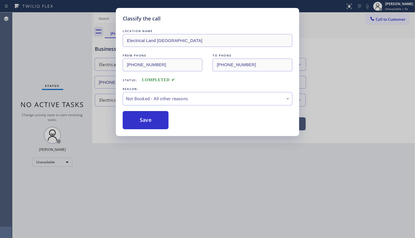
click at [138, 122] on button "Save" at bounding box center [146, 120] width 46 height 18
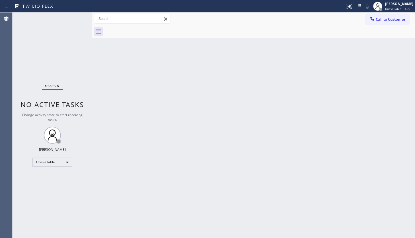
click at [361, 230] on div "Back to Dashboard Change Sender ID Customers Technicians Select a contact Outbo…" at bounding box center [253, 126] width 323 height 226
drag, startPoint x: 37, startPoint y: 27, endPoint x: 67, endPoint y: 29, distance: 29.6
click at [38, 28] on div "Status No active tasks Change activity state to start receiving tasks. JENIZA A…" at bounding box center [53, 126] width 80 height 226
click at [385, 9] on div "[PERSON_NAME] Unavailable | 58s" at bounding box center [399, 6] width 31 height 10
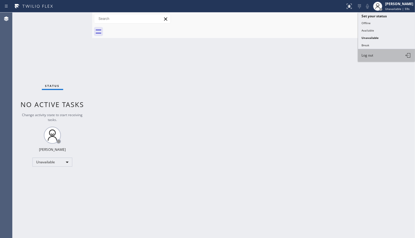
click at [371, 56] on span "Log out" at bounding box center [367, 55] width 12 height 5
